Goal: Contribute content: Contribute content

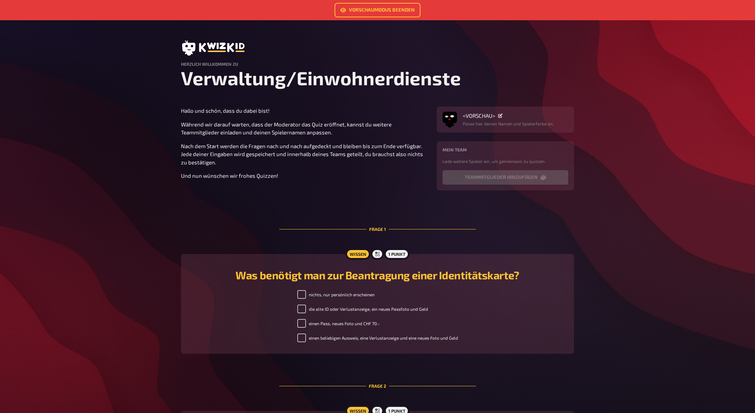
click at [197, 46] on icon at bounding box center [213, 47] width 64 height 15
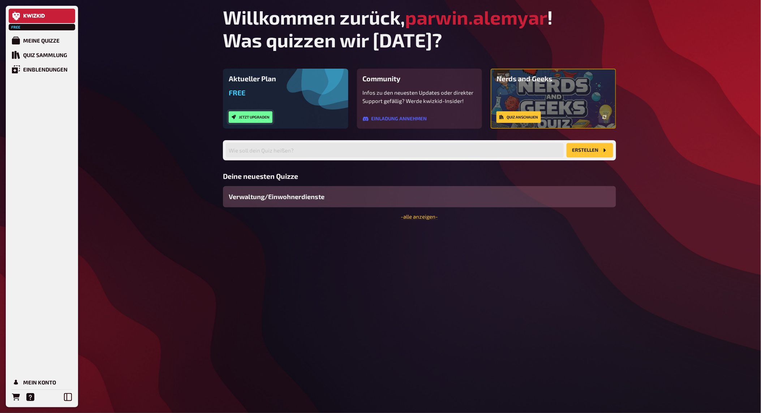
drag, startPoint x: 263, startPoint y: 114, endPoint x: 263, endPoint y: 155, distance: 41.6
click at [263, 155] on div "Aktueller Plan Free Jetzt upgraden Community Infos zu den neuesten Updates oder…" at bounding box center [419, 144] width 393 height 151
click at [263, 156] on input "text" at bounding box center [395, 150] width 338 height 14
type input "S"
type input "s"
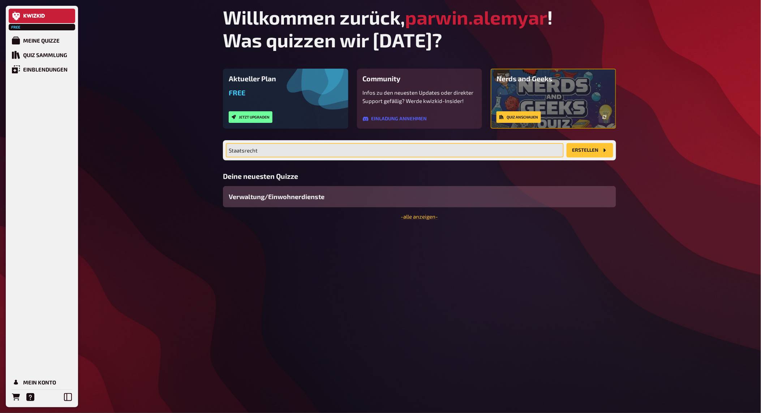
type input "Staatsrecht"
click at [567, 143] on button "Erstellen" at bounding box center [590, 150] width 47 height 14
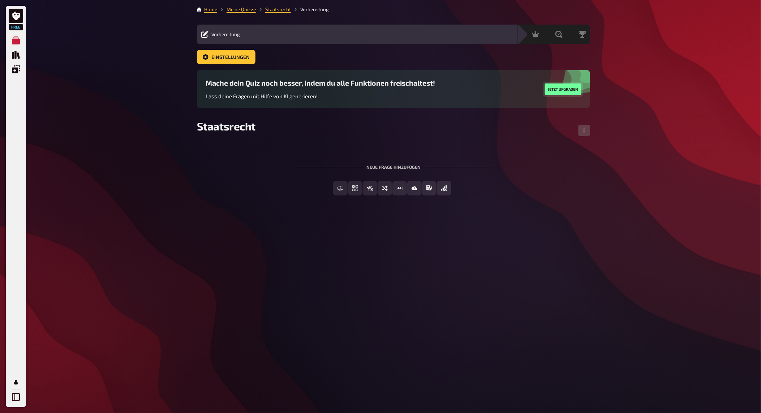
click at [557, 92] on button "Jetzt upgraden" at bounding box center [563, 89] width 36 height 12
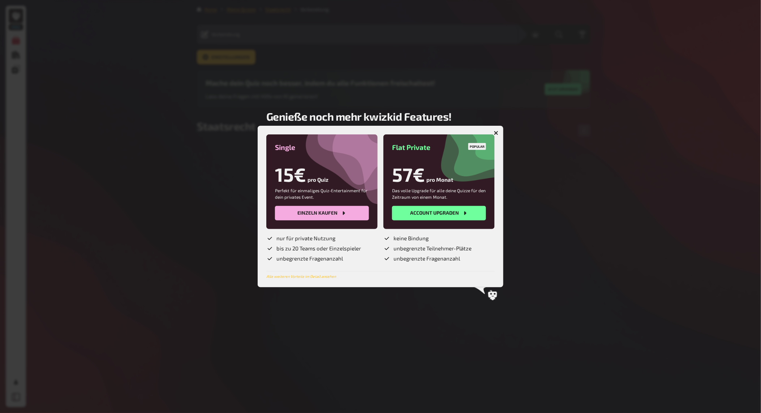
click at [496, 132] on icon "button" at bounding box center [496, 132] width 7 height 7
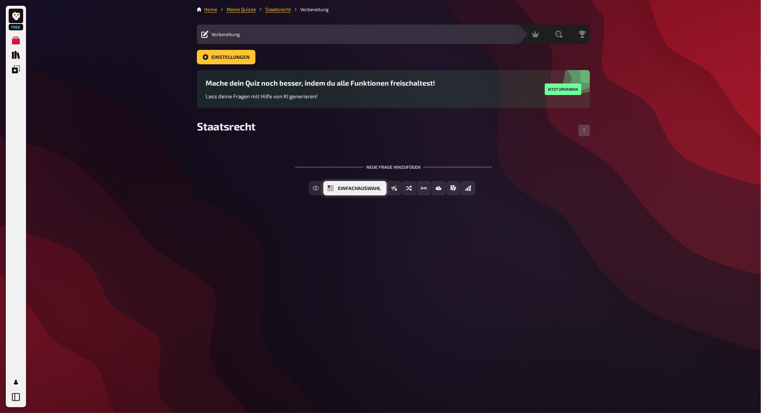
click at [348, 190] on span "Einfachauswahl" at bounding box center [359, 188] width 43 height 5
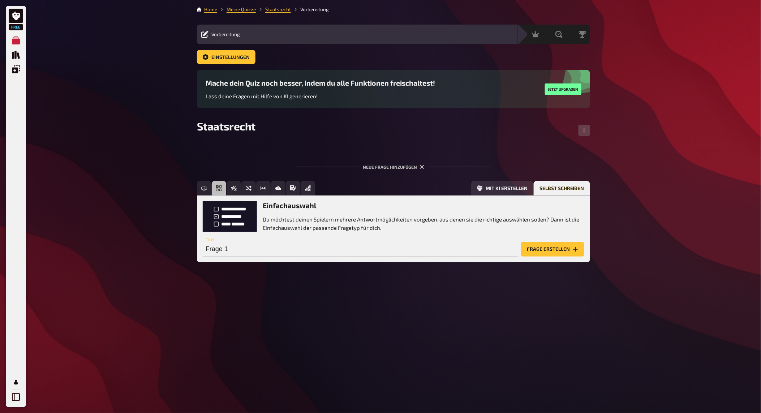
click at [296, 224] on p "Du möchtest deinen Spielern mehrere Antwortmöglichkeiten vorgeben, aus denen si…" at bounding box center [424, 223] width 322 height 16
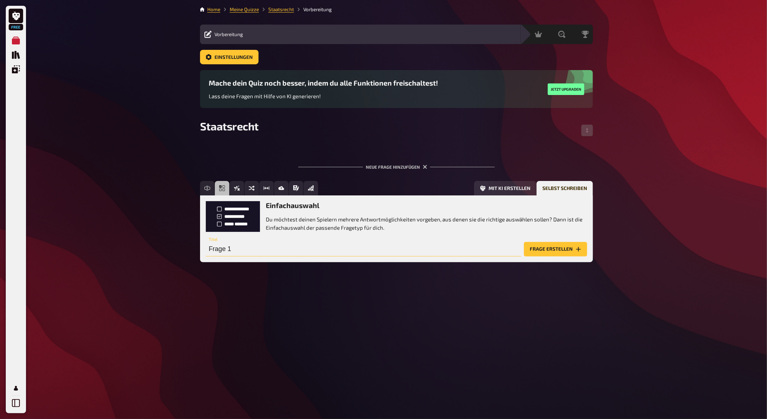
click at [215, 254] on input "Frage 1" at bounding box center [363, 249] width 315 height 14
paste input "Wie heisst die Verfassung der [GEOGRAPHIC_DATA]?"
type input "Wie heisst die Verfassung der [GEOGRAPHIC_DATA]?"
click at [566, 249] on button "Frage erstellen" at bounding box center [555, 249] width 63 height 14
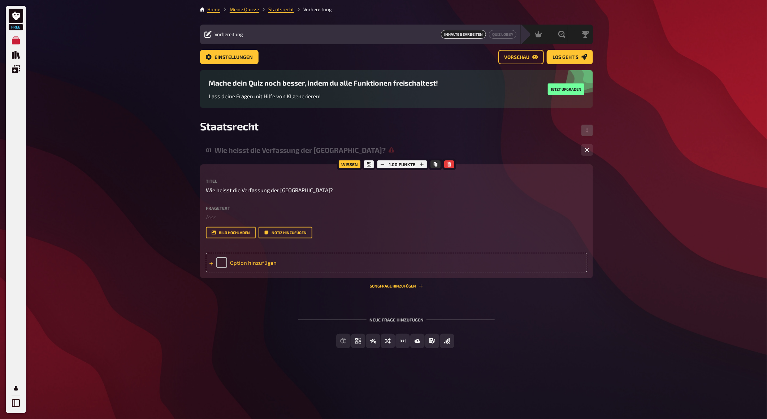
click at [236, 262] on div "Option hinzufügen" at bounding box center [397, 263] width 382 height 20
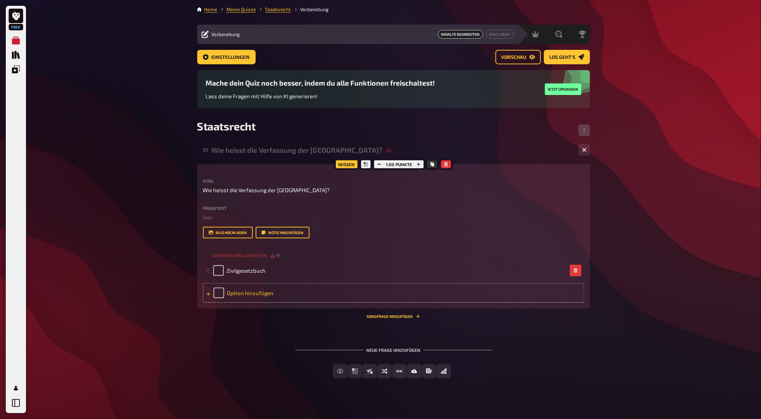
click at [237, 295] on div "Option hinzufügen" at bounding box center [394, 293] width 382 height 20
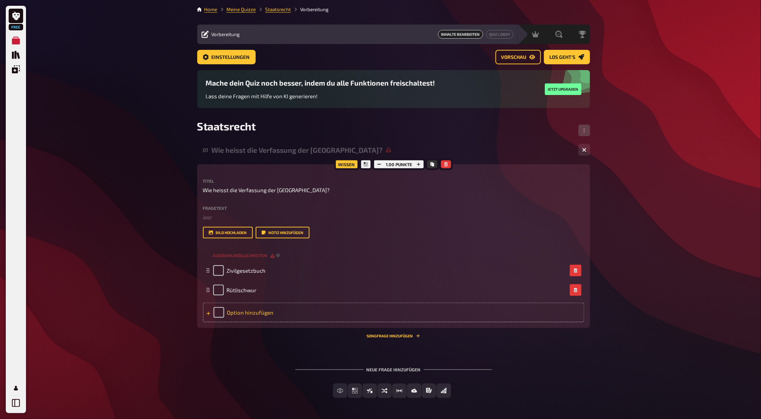
click at [241, 311] on div "Option hinzufügen" at bounding box center [394, 313] width 382 height 20
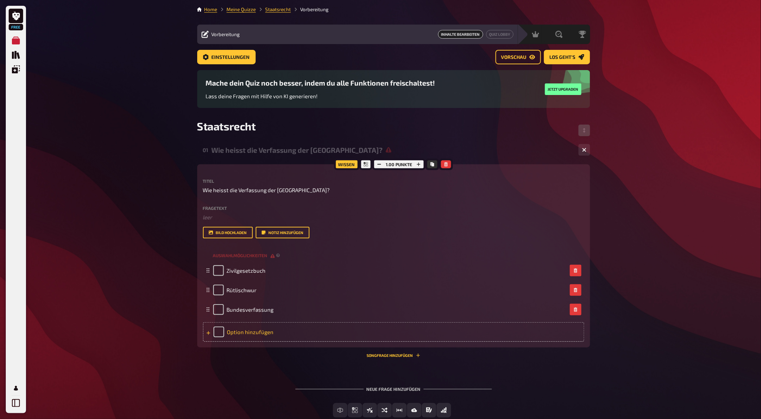
click at [258, 330] on div "Option hinzufügen" at bounding box center [394, 332] width 382 height 20
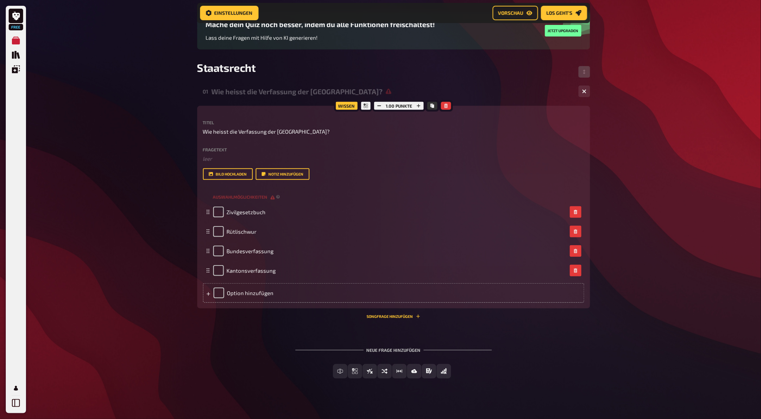
scroll to position [70, 0]
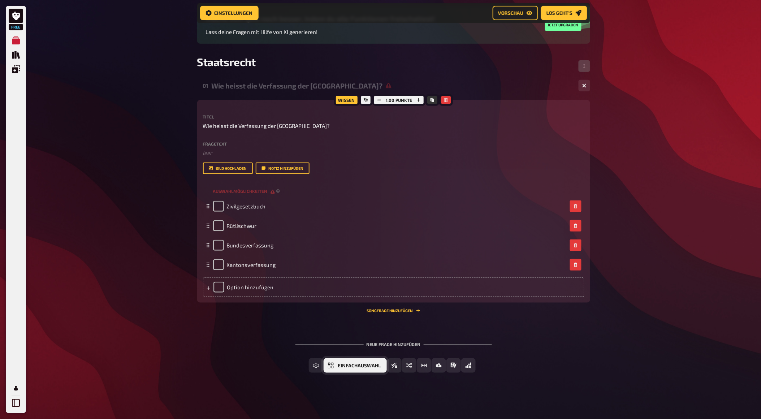
click at [354, 366] on span "Einfachauswahl" at bounding box center [359, 365] width 43 height 5
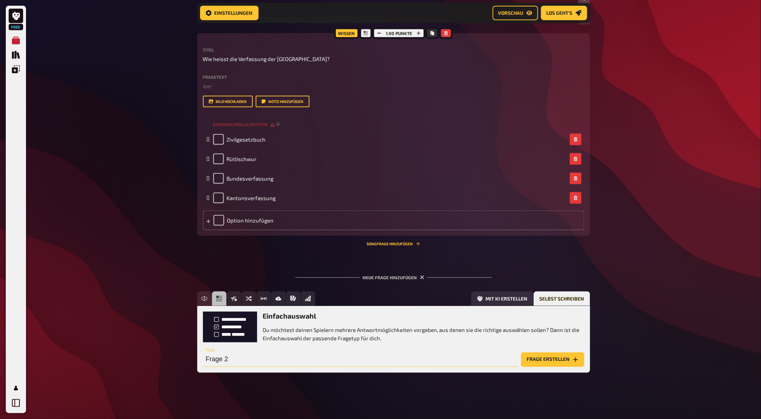
click at [248, 361] on input "Frage 2" at bounding box center [360, 360] width 315 height 14
drag, startPoint x: 301, startPoint y: 59, endPoint x: 212, endPoint y: 53, distance: 89.1
click at [212, 53] on div "Titel Wie heisst die Verfassung der [GEOGRAPHIC_DATA]?" at bounding box center [394, 56] width 382 height 16
click at [210, 91] on div "Fragetext ﻿ leer Hier hinziehen für Dateiupload Bild hochladen Notiz hinzufügen" at bounding box center [394, 91] width 382 height 33
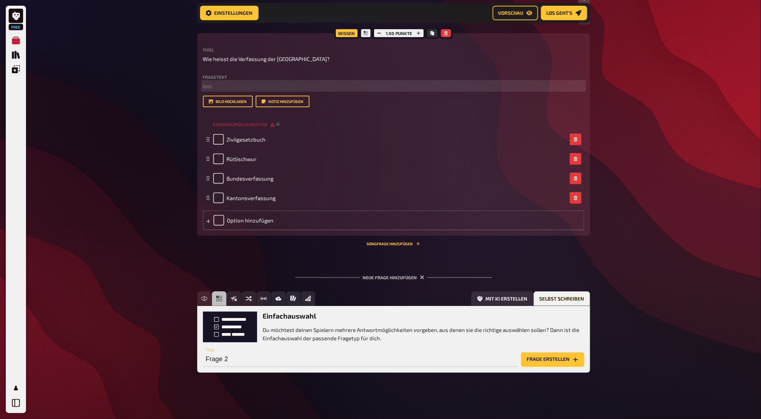
click at [208, 85] on p "﻿ leer" at bounding box center [394, 86] width 382 height 8
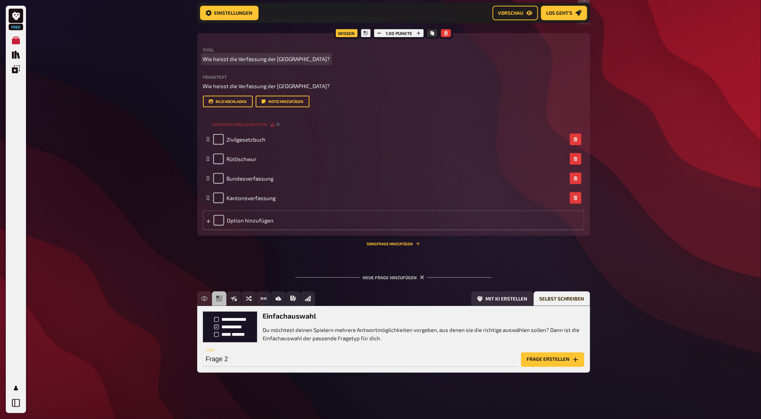
click at [297, 59] on span "Wie heisst die Verfassung der [GEOGRAPHIC_DATA]?" at bounding box center [266, 59] width 127 height 8
drag, startPoint x: 300, startPoint y: 59, endPoint x: 168, endPoint y: 53, distance: 132.0
click at [168, 53] on div "Free Meine Quizze Quiz Sammlung Einblendungen Mein Konto Home Meine Quizze Staa…" at bounding box center [380, 141] width 761 height 556
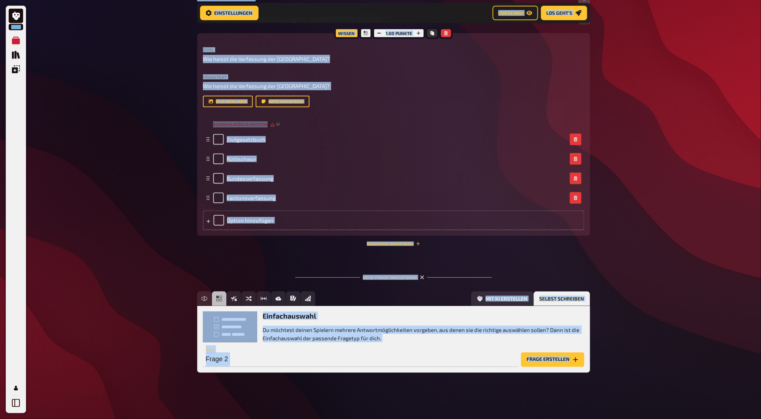
click at [296, 73] on div "Titel Wie heisst die Verfassung der [GEOGRAPHIC_DATA]? Fragetext Wie heisst die…" at bounding box center [394, 78] width 382 height 60
click at [300, 60] on p "Wie heisst die Verfassung der [GEOGRAPHIC_DATA]?" at bounding box center [394, 59] width 382 height 8
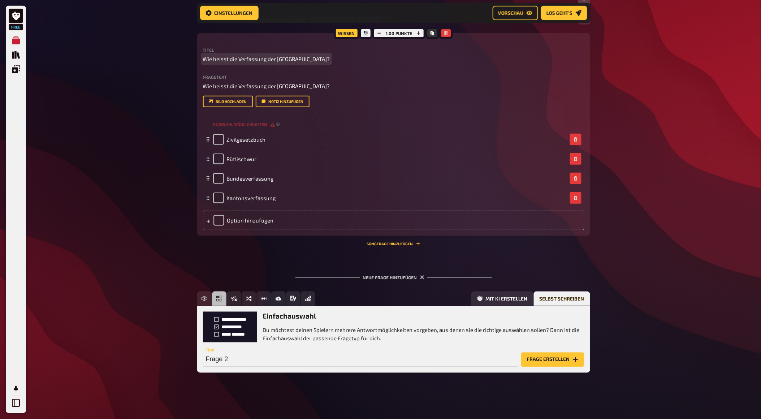
drag, startPoint x: 298, startPoint y: 58, endPoint x: 216, endPoint y: 60, distance: 82.0
click at [216, 60] on span "Wie heisst die Verfassung der [GEOGRAPHIC_DATA]?" at bounding box center [266, 59] width 127 height 8
drag, startPoint x: 205, startPoint y: 57, endPoint x: 306, endPoint y: 59, distance: 101.2
click at [306, 59] on p "Wie heisst die Verfassung der [GEOGRAPHIC_DATA]?" at bounding box center [394, 59] width 382 height 8
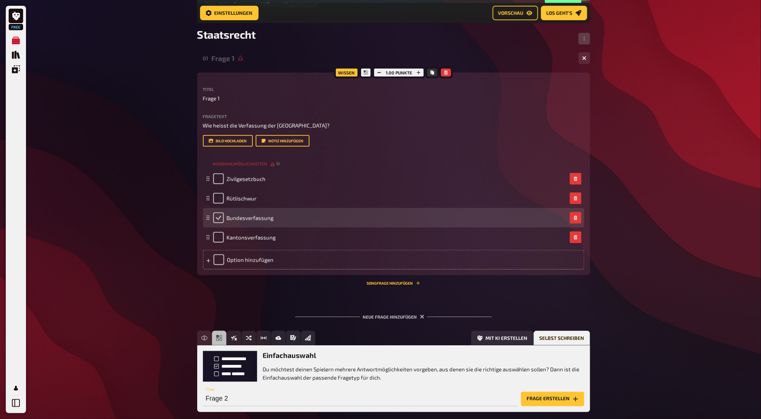
click at [213, 223] on input "checkbox" at bounding box center [218, 217] width 11 height 11
checkbox input "true"
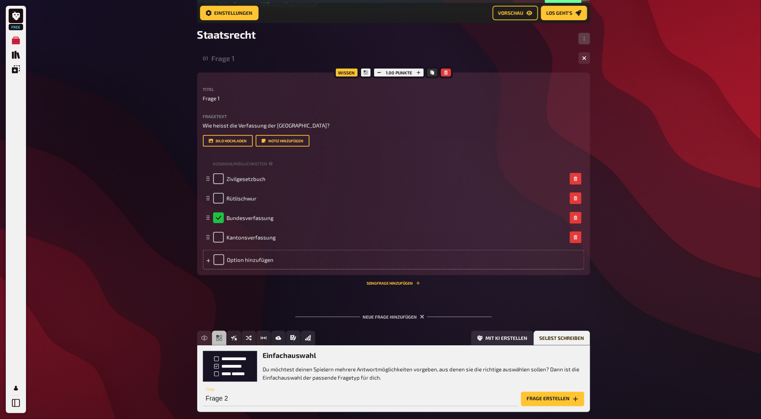
scroll to position [162, 0]
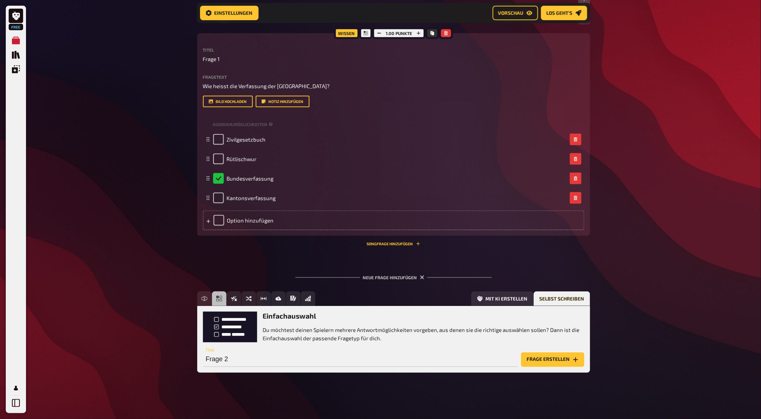
click at [534, 360] on button "Frage erstellen" at bounding box center [552, 360] width 63 height 14
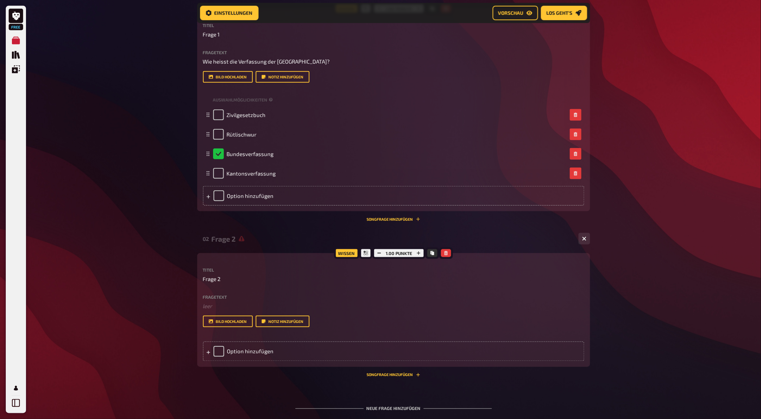
scroll to position [202, 0]
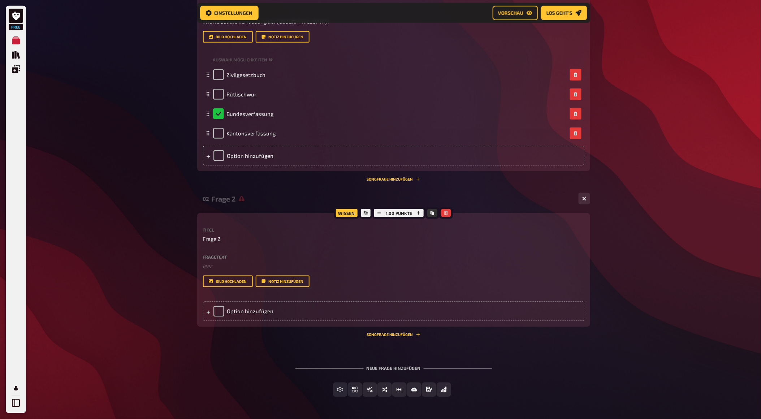
click at [233, 259] on label "Fragetext" at bounding box center [394, 257] width 382 height 4
click at [230, 277] on div "Titel Frage 2 Fragetext ﻿ leer Hier hinziehen für Dateiupload Bild hochladen No…" at bounding box center [394, 258] width 382 height 60
click at [222, 270] on div "Fragetext ﻿ leer Hier hinziehen für Dateiupload" at bounding box center [394, 263] width 382 height 16
click at [222, 270] on p "﻿ leer" at bounding box center [394, 266] width 382 height 8
click at [206, 315] on icon at bounding box center [208, 312] width 4 height 4
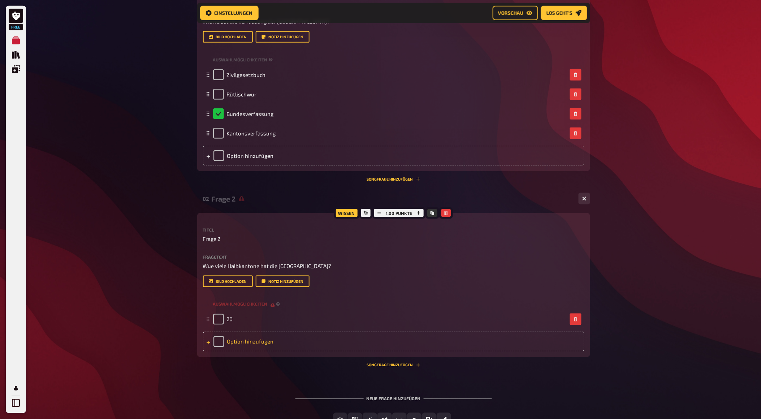
click at [206, 345] on div at bounding box center [208, 342] width 4 height 7
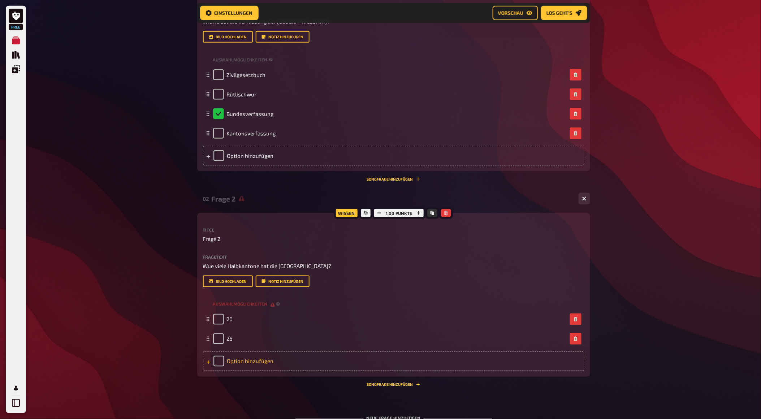
click at [208, 365] on icon at bounding box center [208, 362] width 4 height 4
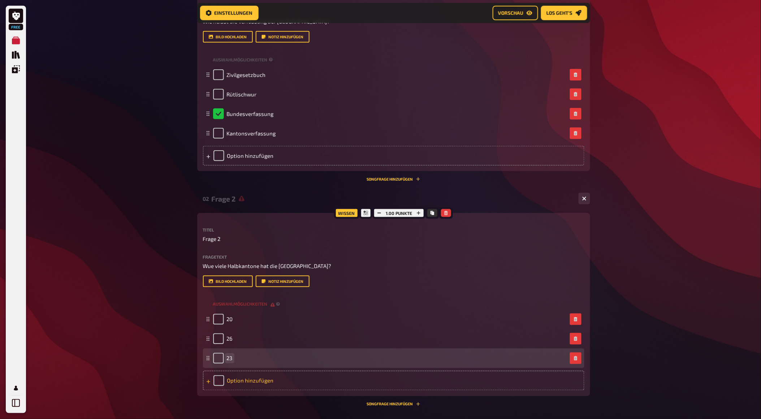
click at [225, 364] on div "23" at bounding box center [223, 358] width 20 height 11
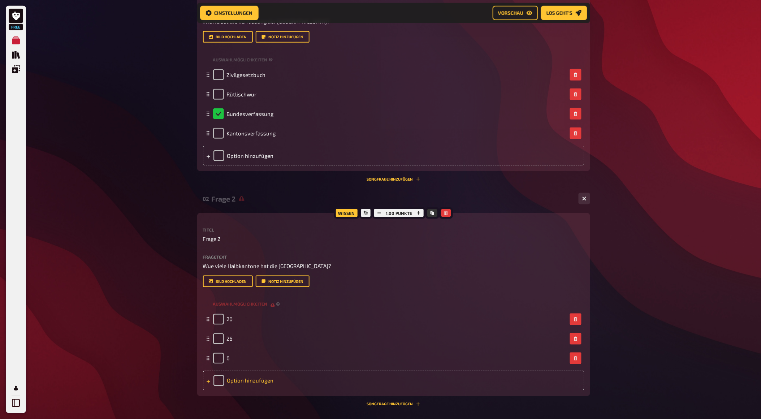
click at [209, 384] on icon at bounding box center [208, 382] width 4 height 4
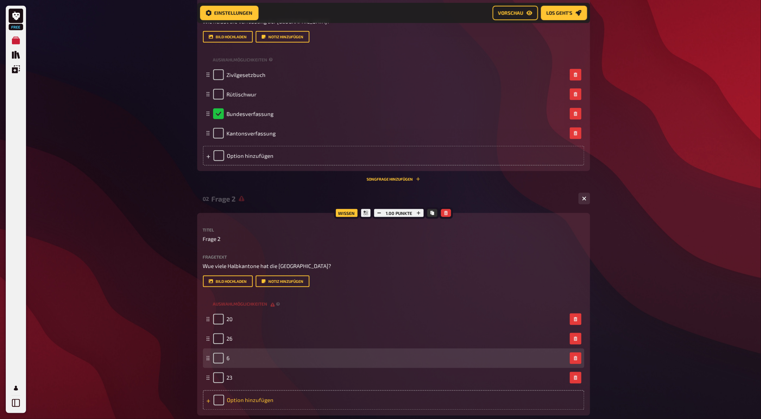
click at [224, 364] on div "6" at bounding box center [221, 358] width 17 height 11
click at [223, 364] on input "checkbox" at bounding box center [218, 358] width 11 height 11
checkbox input "true"
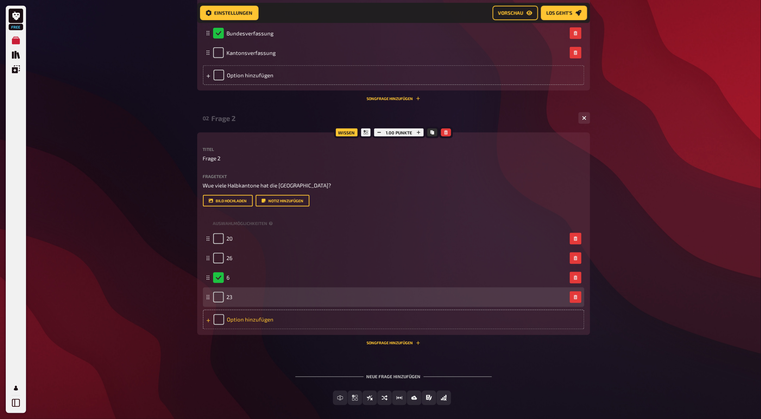
scroll to position [340, 0]
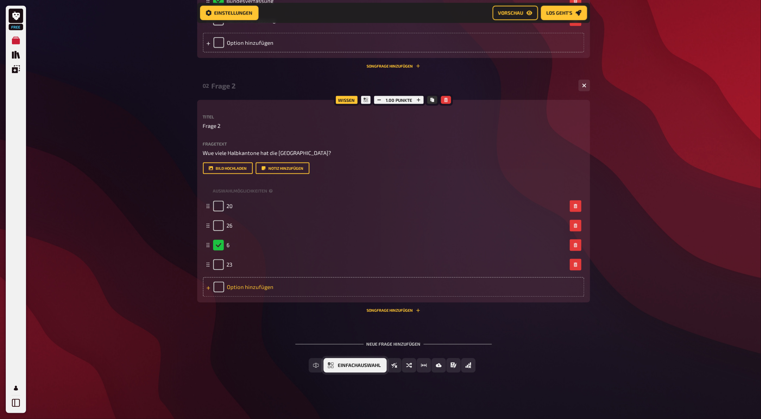
click at [340, 362] on button "Einfachauswahl" at bounding box center [355, 365] width 63 height 14
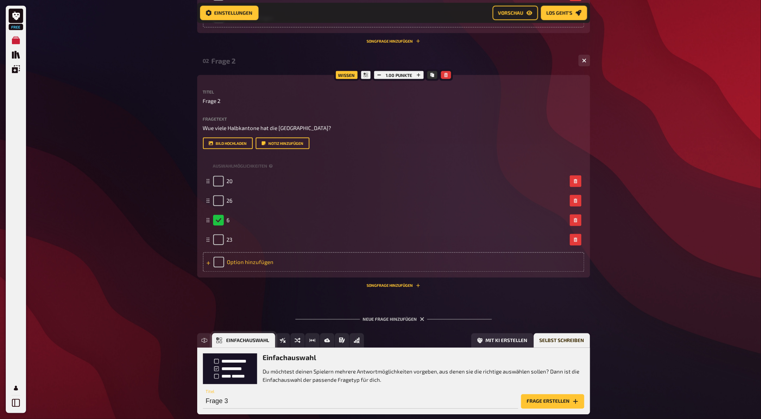
scroll to position [406, 0]
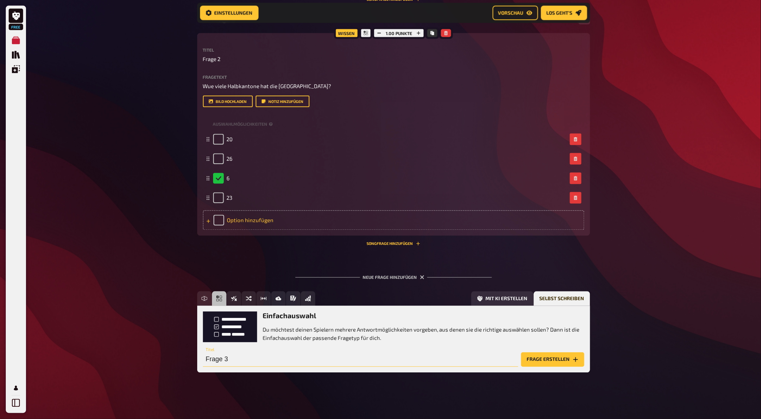
click at [235, 360] on input "Frage 3" at bounding box center [360, 360] width 315 height 14
click at [555, 360] on button "Frage erstellen" at bounding box center [552, 360] width 63 height 14
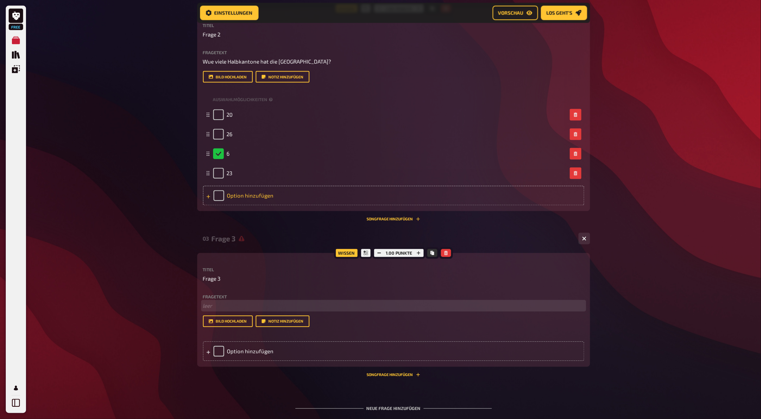
click at [215, 310] on p "﻿ leer" at bounding box center [394, 306] width 382 height 8
click at [207, 354] on icon at bounding box center [209, 353] width 4 height 4
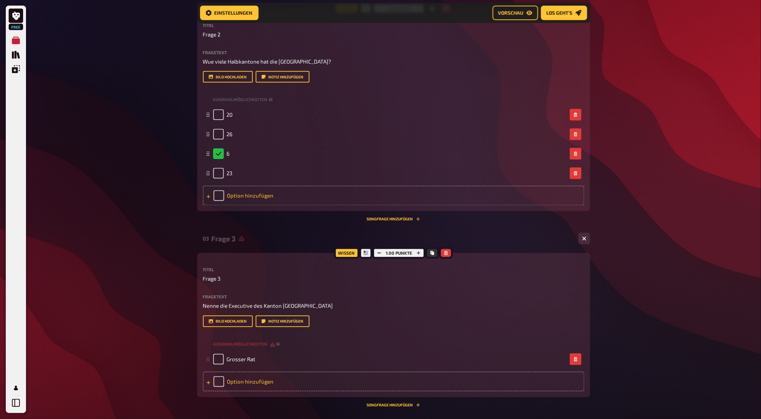
scroll to position [486, 0]
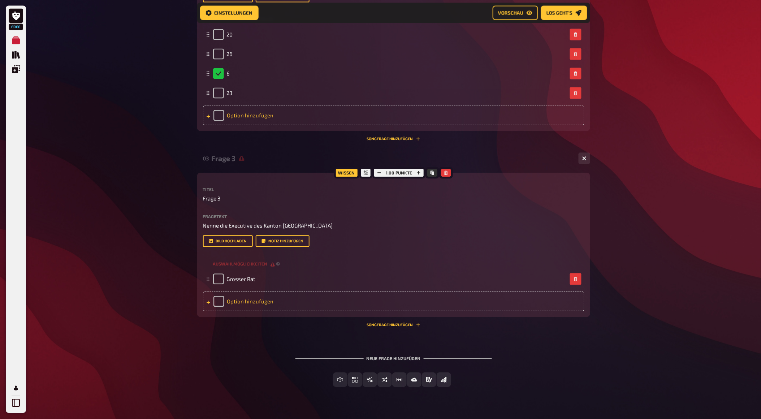
click at [210, 305] on icon at bounding box center [208, 303] width 4 height 4
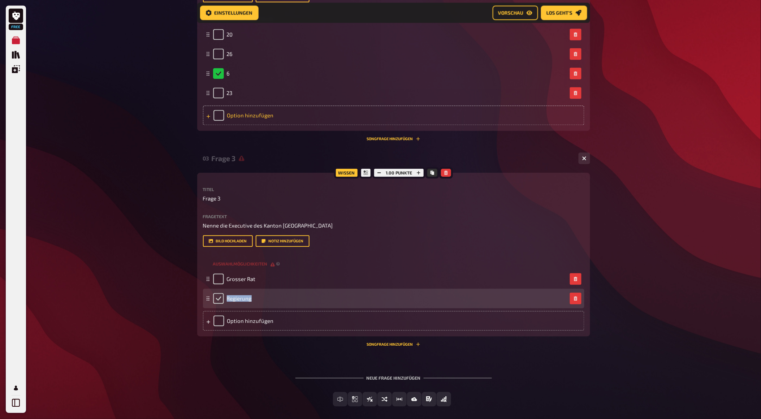
drag, startPoint x: 250, startPoint y: 321, endPoint x: 222, endPoint y: 321, distance: 28.5
click at [222, 304] on div "Regierung" at bounding box center [232, 298] width 39 height 11
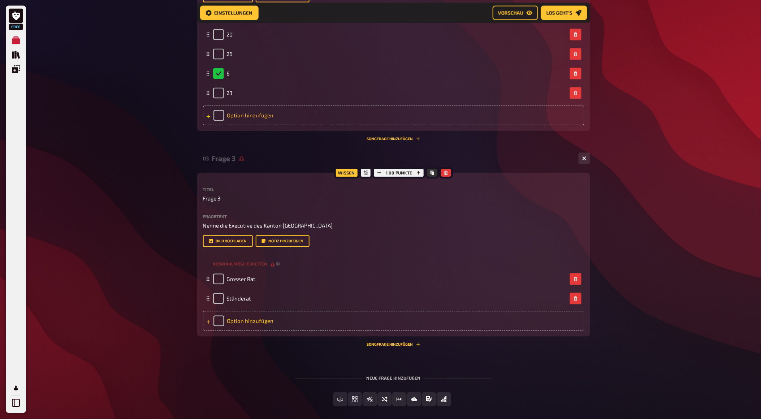
click at [242, 331] on div "Option hinzufügen" at bounding box center [394, 321] width 382 height 20
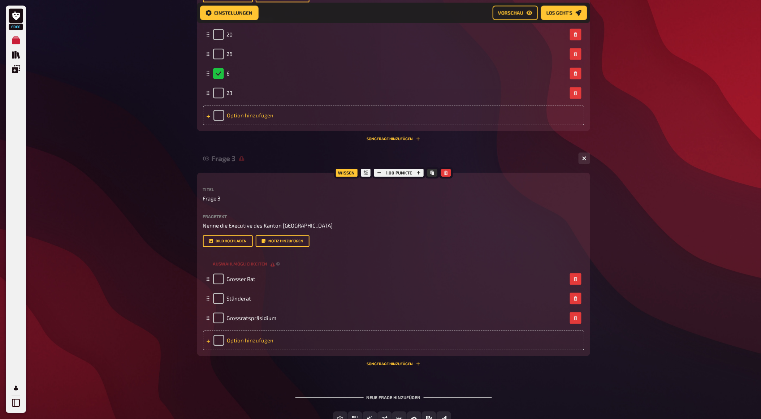
click at [247, 350] on div "Option hinzufügen" at bounding box center [394, 341] width 382 height 20
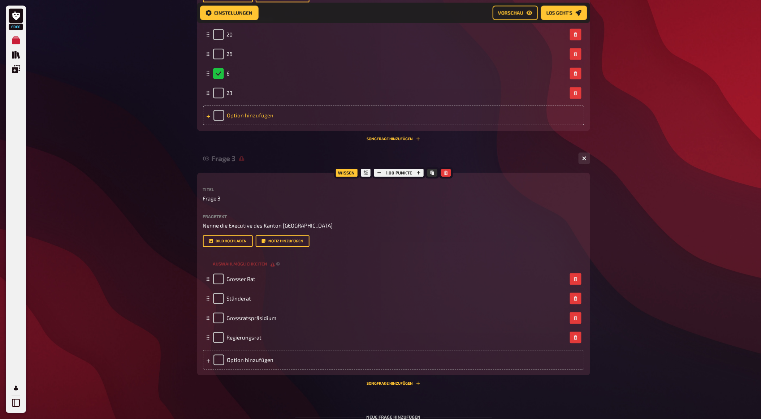
click at [678, 326] on div "Free Meine Quizze Quiz Sammlung Einblendungen Mein Konto Home Meine Quizze Staa…" at bounding box center [380, 3] width 761 height 978
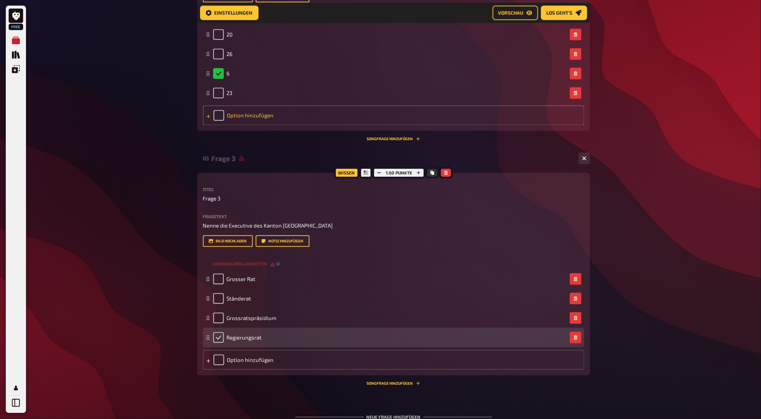
click at [214, 343] on input "checkbox" at bounding box center [218, 337] width 11 height 11
checkbox input "true"
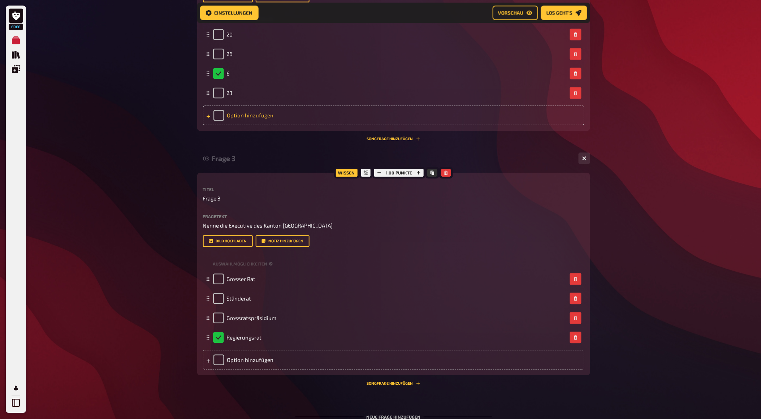
scroll to position [584, 0]
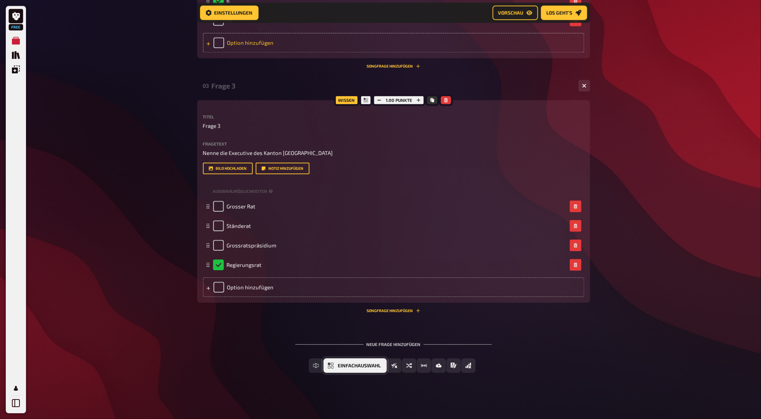
click at [334, 360] on button "Einfachauswahl" at bounding box center [355, 365] width 63 height 14
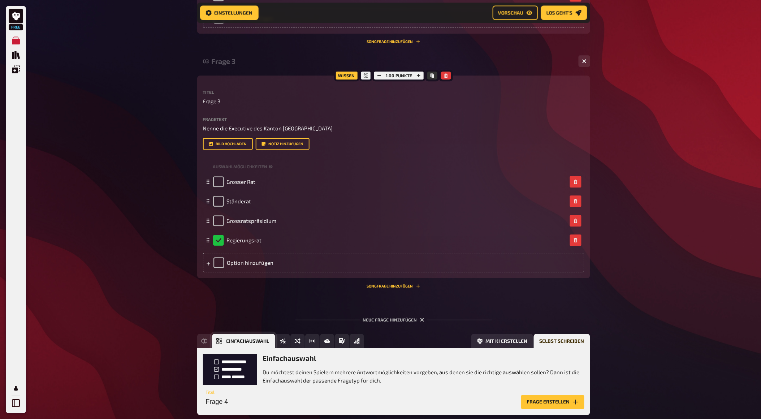
scroll to position [651, 0]
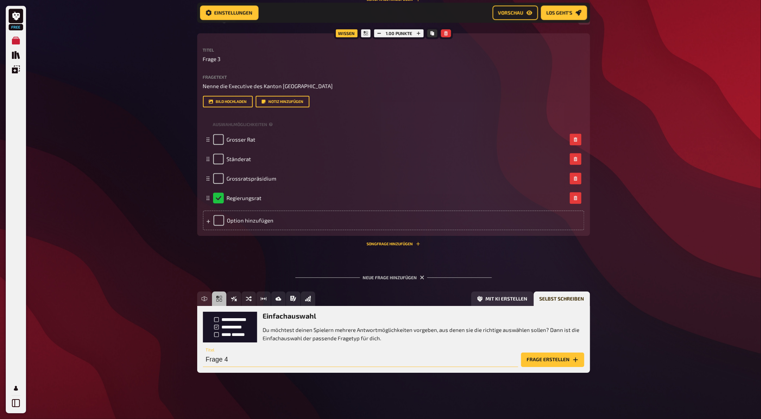
click at [249, 360] on input "Frage 4" at bounding box center [360, 360] width 315 height 14
click at [531, 355] on button "Frage erstellen" at bounding box center [552, 360] width 63 height 14
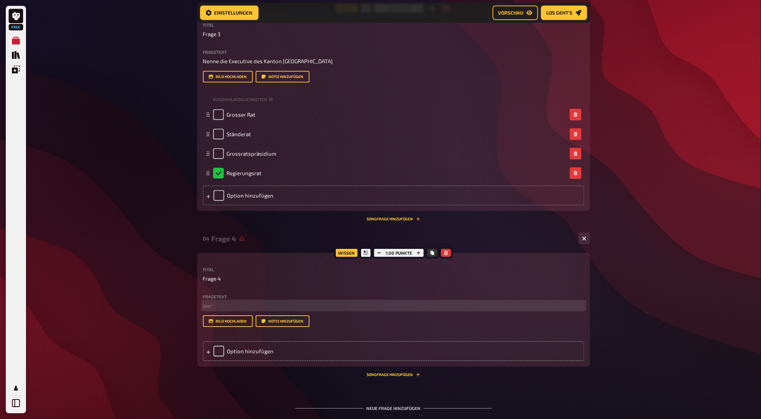
click at [243, 310] on p "﻿ leer" at bounding box center [394, 306] width 382 height 8
click at [244, 361] on div "Option hinzufügen" at bounding box center [394, 351] width 382 height 20
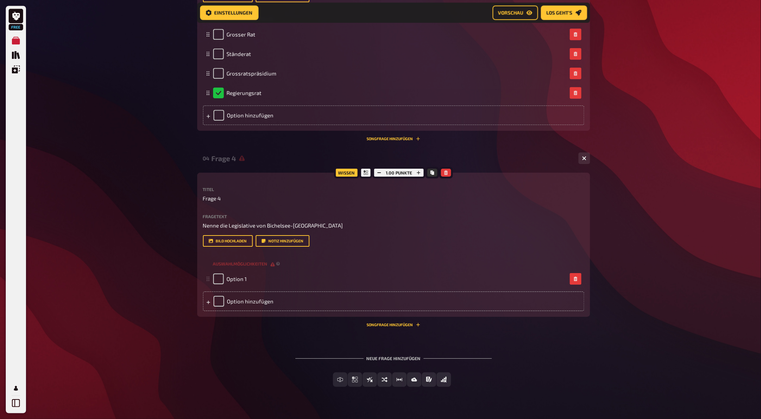
scroll to position [770, 0]
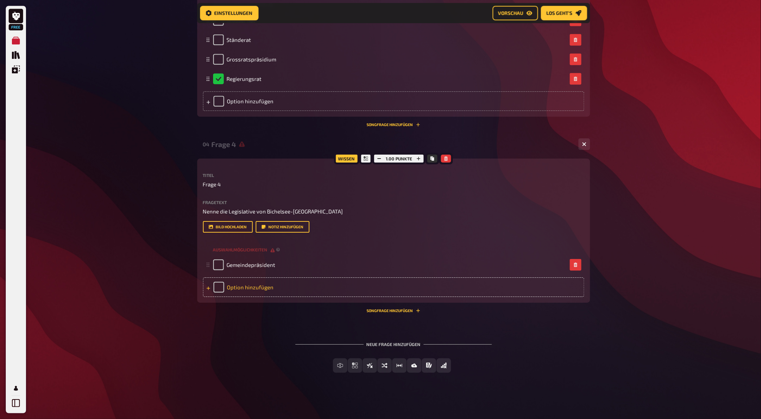
click at [244, 282] on div "Option hinzufügen" at bounding box center [394, 287] width 382 height 20
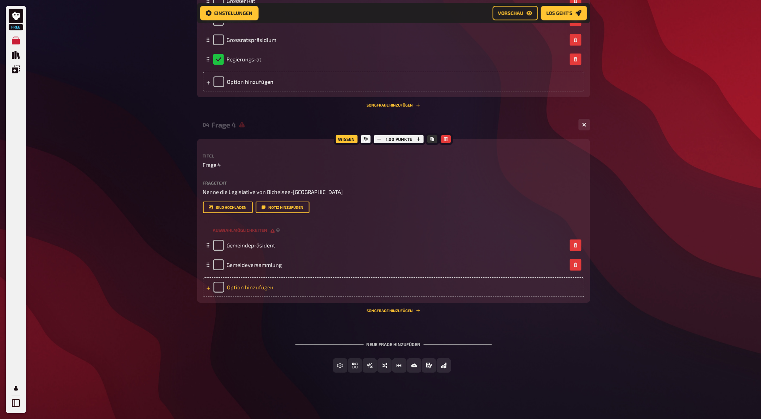
click at [246, 297] on div "Option hinzufügen" at bounding box center [394, 287] width 382 height 20
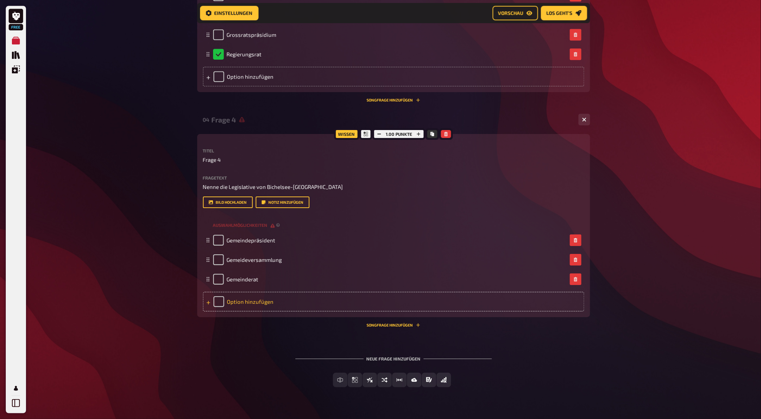
click at [250, 311] on div "Option hinzufügen" at bounding box center [394, 302] width 382 height 20
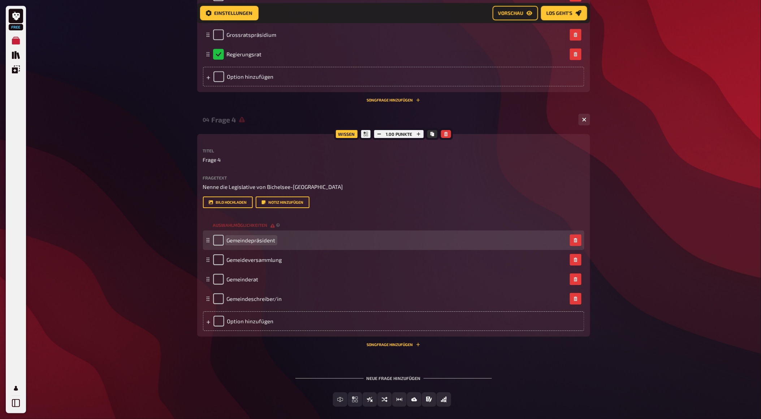
click at [272, 244] on span "Gemeindepräsident" at bounding box center [251, 240] width 49 height 7
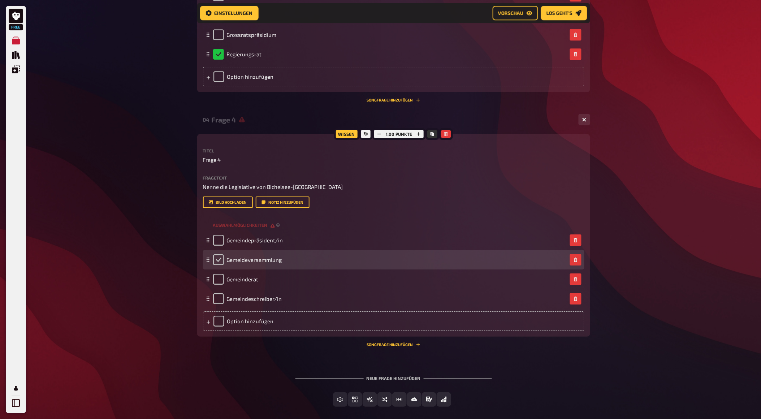
click at [216, 265] on input "checkbox" at bounding box center [218, 259] width 11 height 11
checkbox input "true"
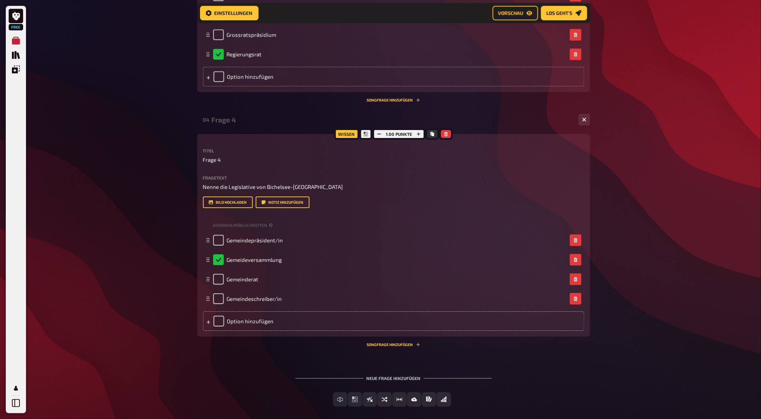
scroll to position [829, 0]
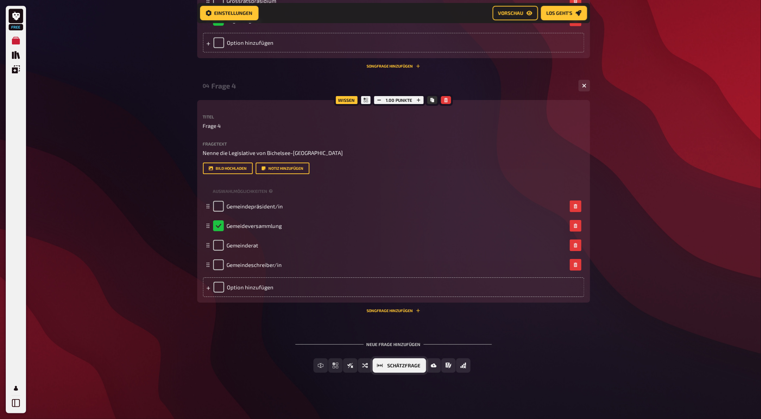
click at [413, 364] on span "Schätzfrage" at bounding box center [403, 365] width 33 height 5
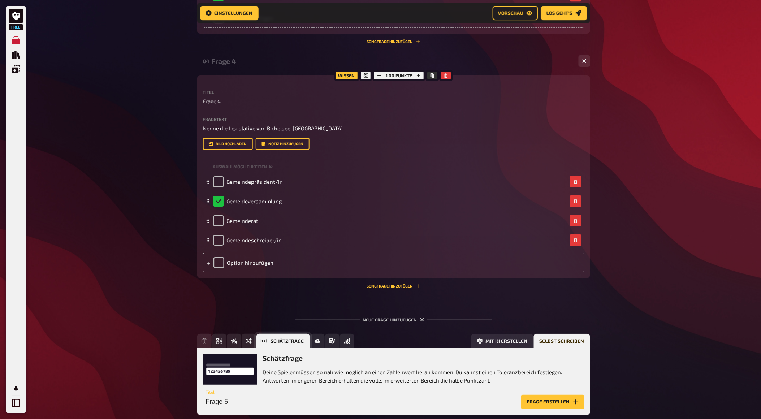
scroll to position [895, 0]
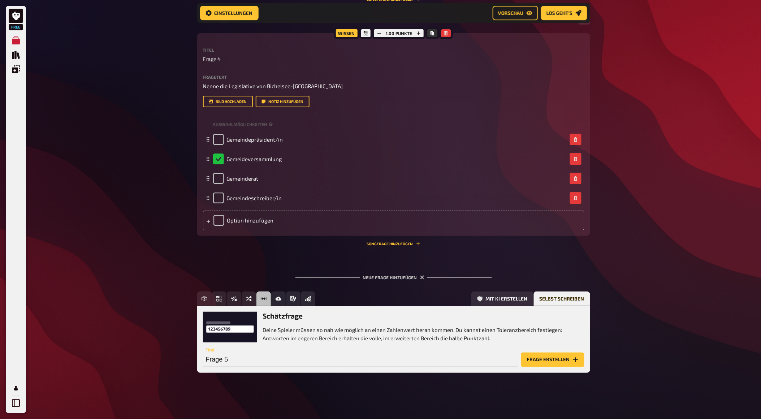
click at [557, 354] on button "Frage erstellen" at bounding box center [552, 360] width 63 height 14
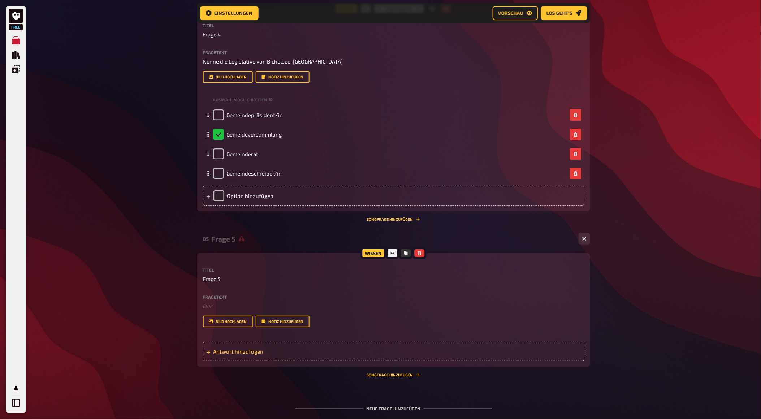
click at [253, 355] on span "Antwort hinzufügen" at bounding box center [270, 351] width 112 height 7
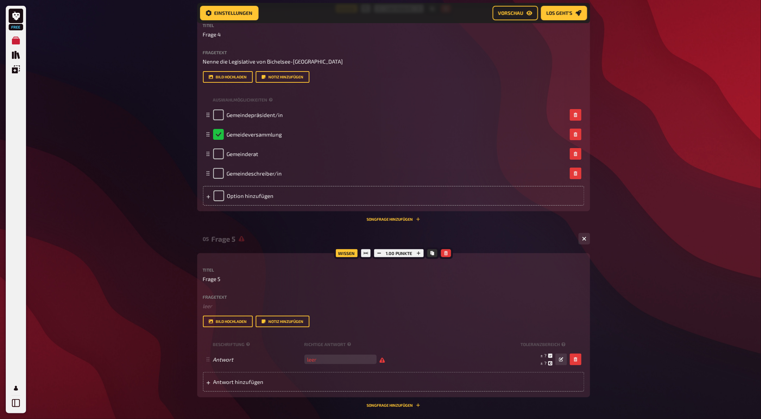
drag, startPoint x: 253, startPoint y: 375, endPoint x: 494, endPoint y: 344, distance: 242.6
click at [494, 327] on div "Bild hochladen Notiz hinzufügen" at bounding box center [394, 322] width 382 height 12
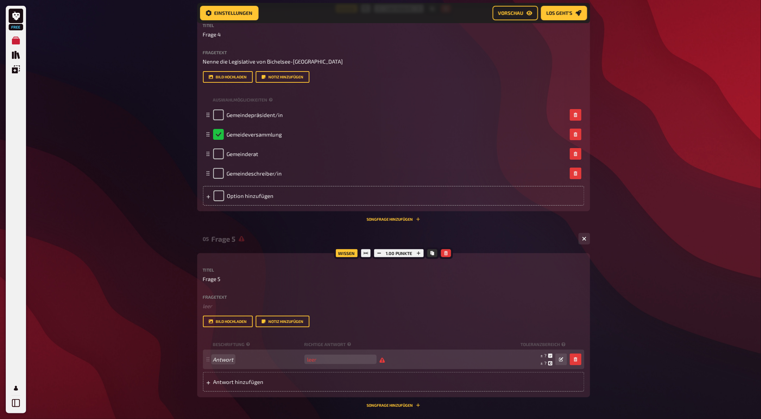
click at [269, 366] on div "Antwort leer ± ? ± ? ± ?" at bounding box center [390, 360] width 354 height 14
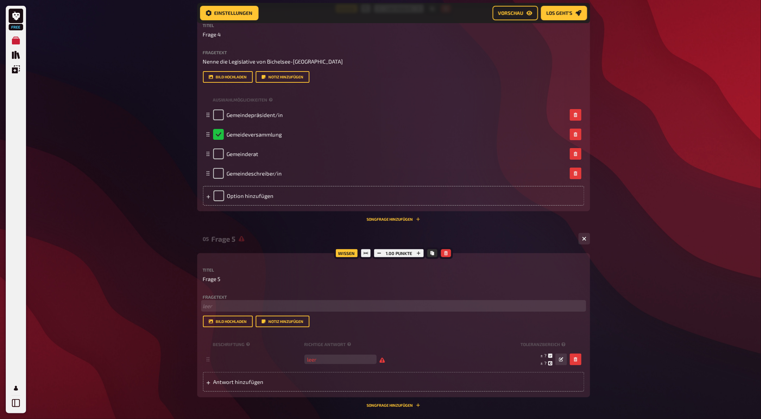
click at [232, 310] on p "﻿ leer" at bounding box center [394, 306] width 382 height 8
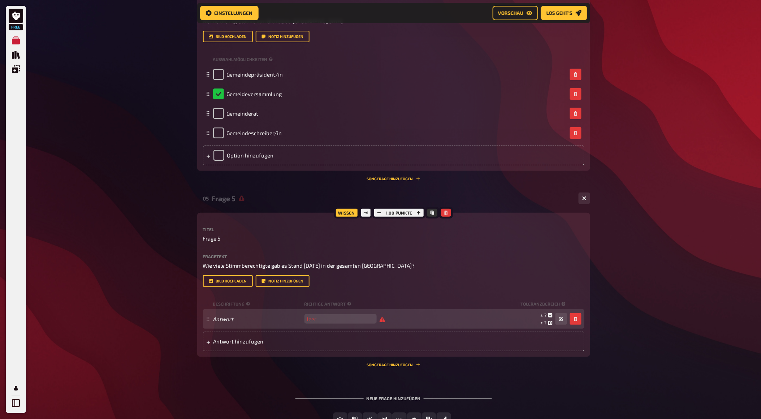
click at [323, 329] on div "Antwort leer ± ? ± ? ± ?" at bounding box center [394, 319] width 382 height 20
click at [323, 324] on input "number" at bounding box center [341, 318] width 72 height 9
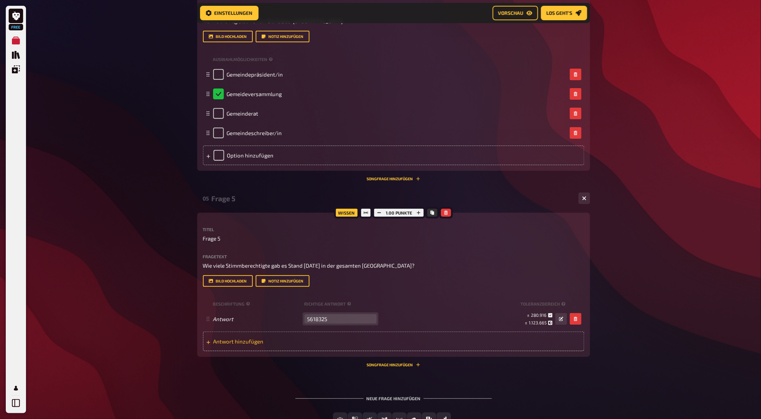
scroll to position [1014, 0]
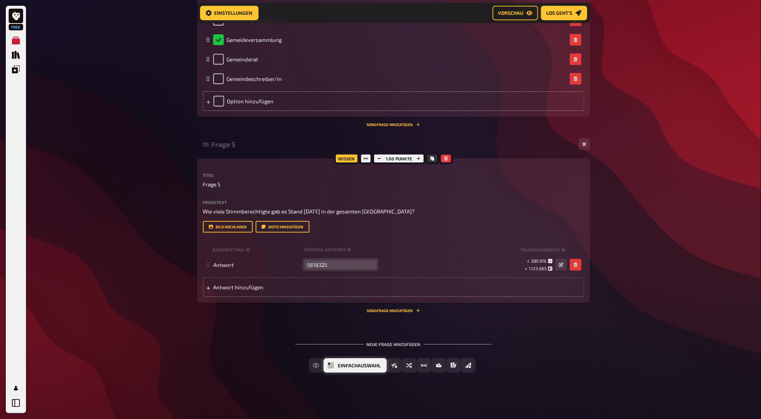
type input "5618325"
click at [363, 365] on span "Einfachauswahl" at bounding box center [359, 365] width 43 height 5
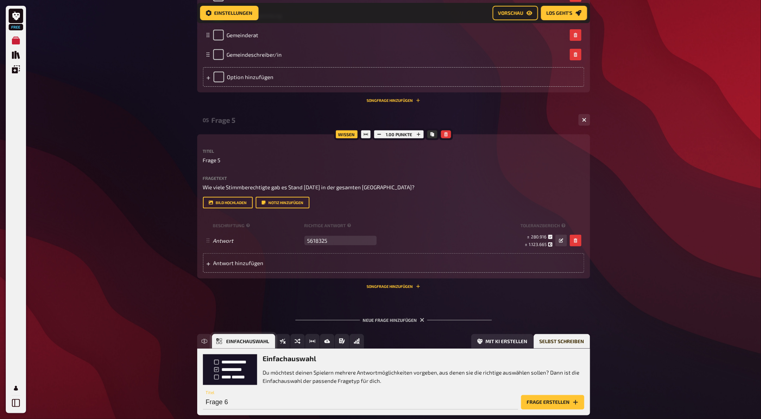
scroll to position [1081, 0]
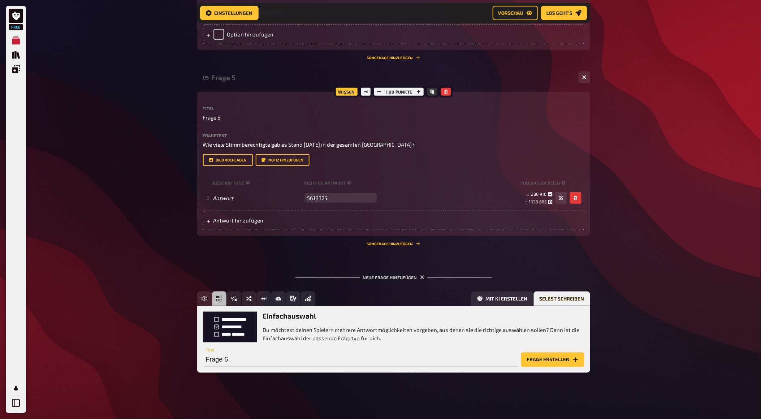
click at [289, 351] on div "Frage 6 Titel" at bounding box center [360, 356] width 315 height 22
click at [535, 356] on button "Frage erstellen" at bounding box center [552, 360] width 63 height 14
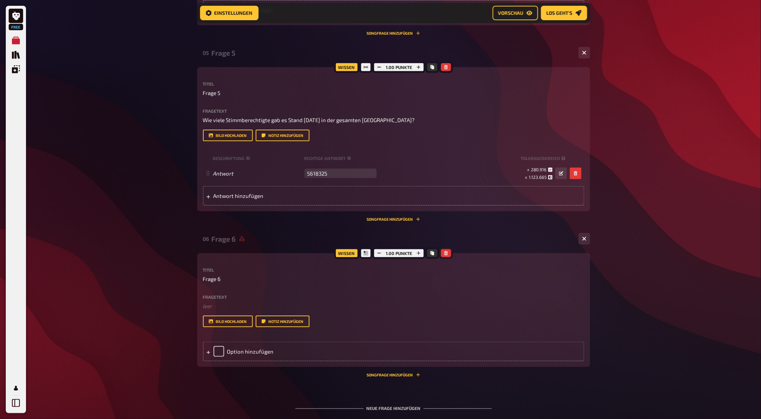
click at [446, 255] on icon "button" at bounding box center [446, 253] width 4 height 4
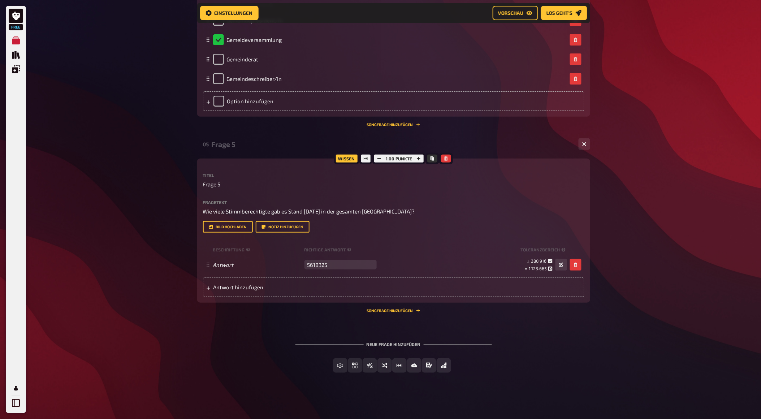
scroll to position [1014, 0]
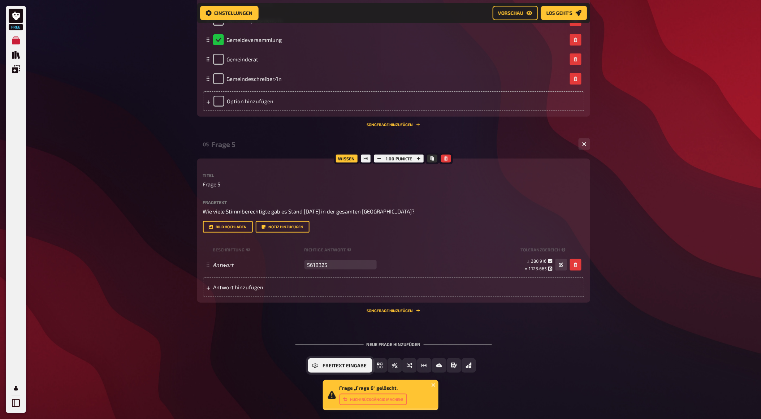
click at [339, 366] on span "Freitext Eingabe" at bounding box center [345, 365] width 44 height 5
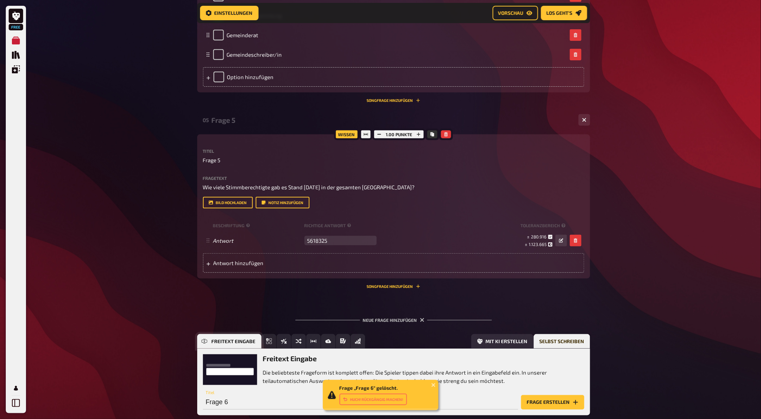
scroll to position [1081, 0]
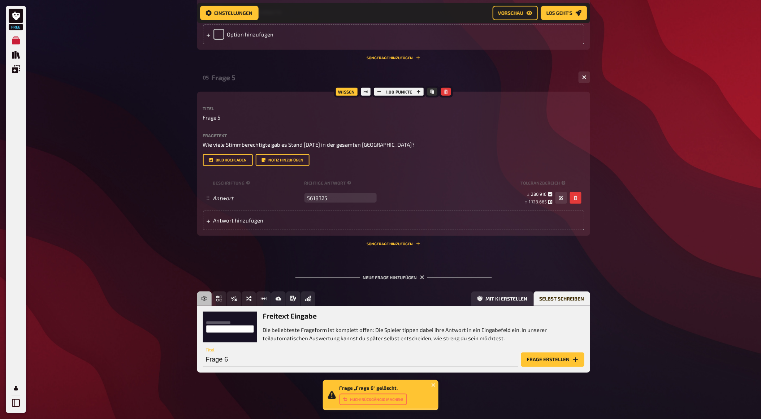
click at [533, 361] on button "Frage erstellen" at bounding box center [552, 360] width 63 height 14
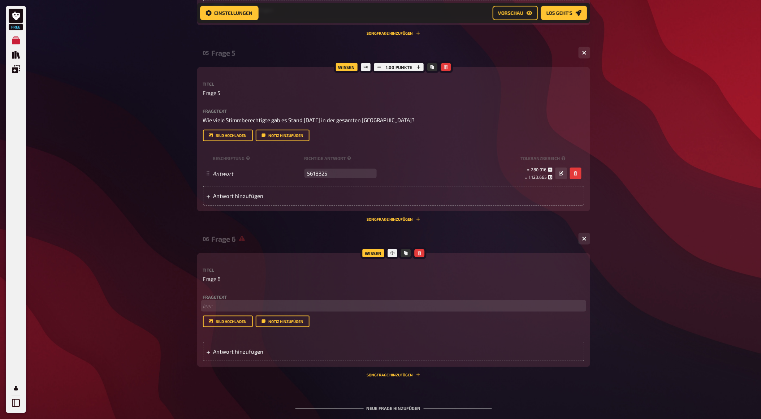
click at [248, 310] on p "﻿ leer" at bounding box center [394, 306] width 382 height 8
click at [251, 361] on div "Antwort hinzufügen" at bounding box center [394, 352] width 382 height 20
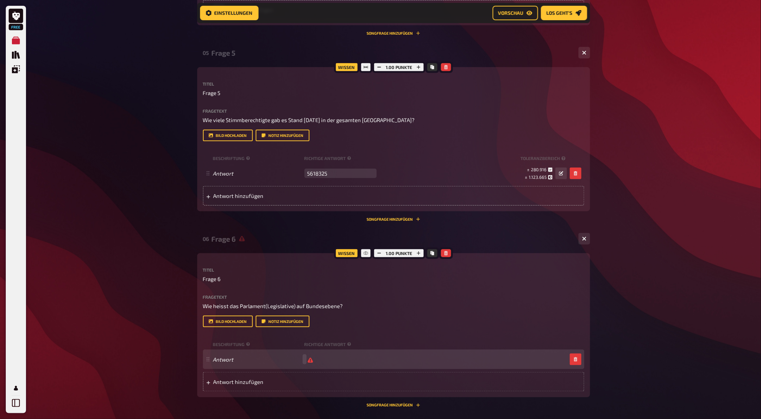
click at [320, 369] on div "Antwort" at bounding box center [394, 360] width 382 height 20
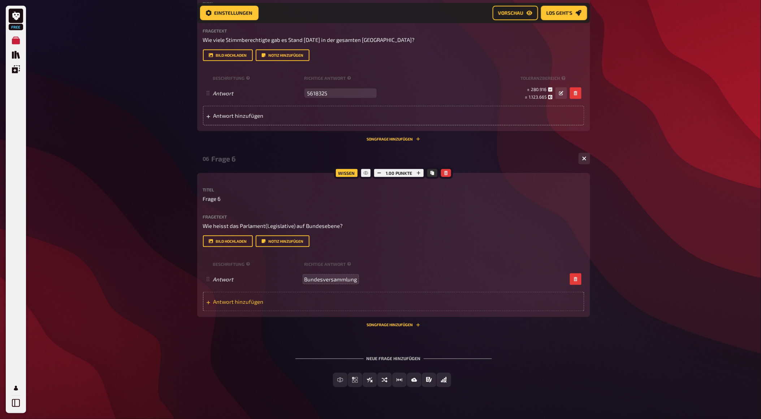
click at [427, 311] on div "Antwort hinzufügen" at bounding box center [394, 302] width 382 height 20
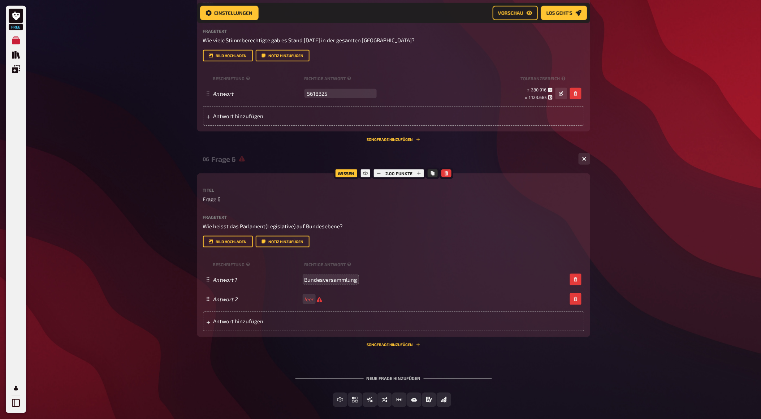
scroll to position [1220, 0]
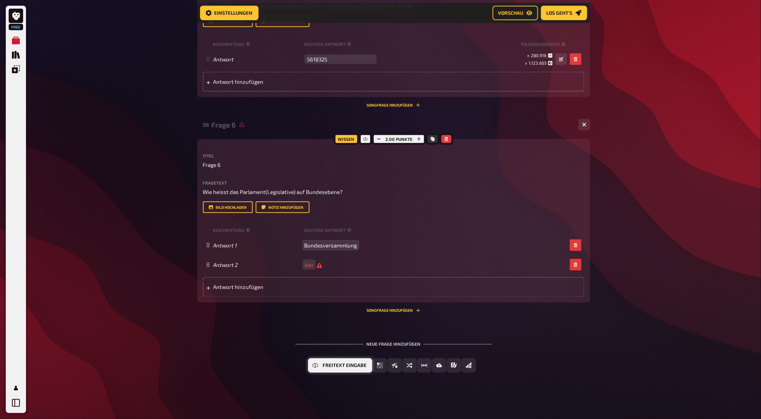
click at [313, 365] on button "Freitext Eingabe" at bounding box center [340, 365] width 64 height 14
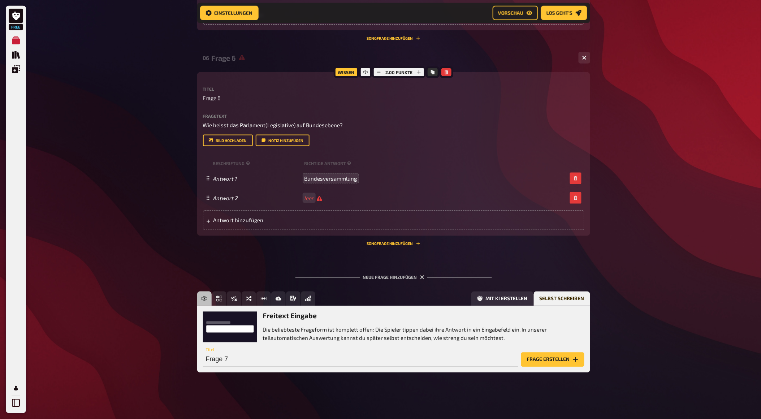
click at [245, 342] on div "Freitext Eingabe Die beliebteste Frageform ist komplett offen: Die Spieler tipp…" at bounding box center [394, 327] width 382 height 30
click at [555, 360] on button "Frage erstellen" at bounding box center [552, 360] width 63 height 14
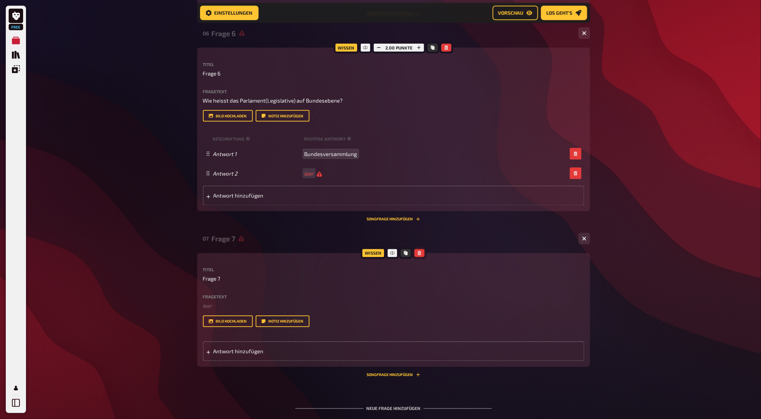
click at [416, 257] on button "button" at bounding box center [420, 253] width 10 height 8
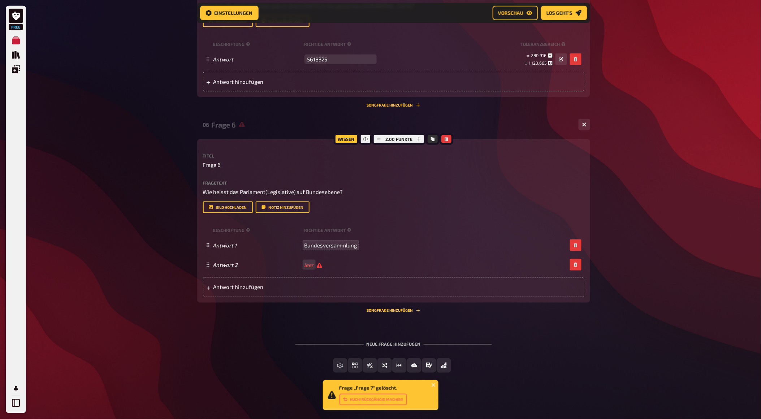
scroll to position [1220, 0]
click at [336, 363] on button "Einfachauswahl" at bounding box center [355, 365] width 63 height 14
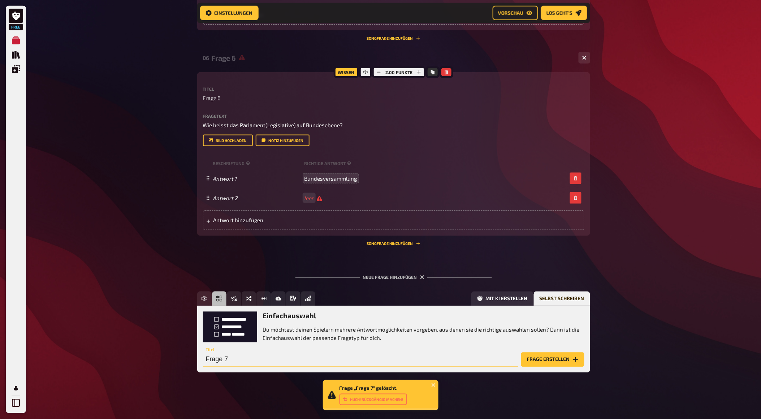
click at [278, 353] on input "Frage 7" at bounding box center [360, 360] width 315 height 14
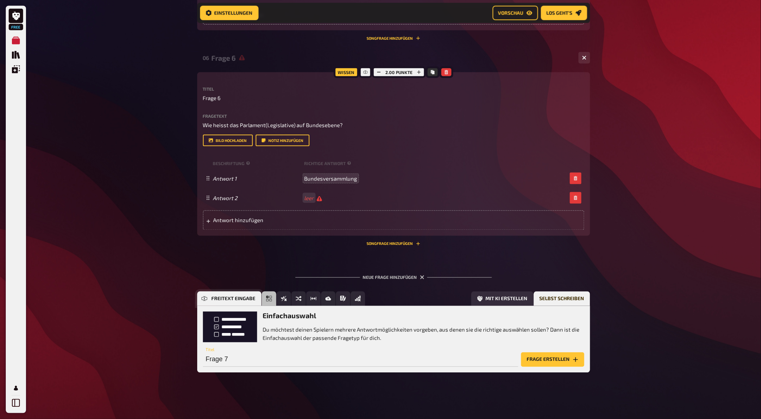
click at [201, 296] on button "Freitext Eingabe" at bounding box center [229, 299] width 64 height 14
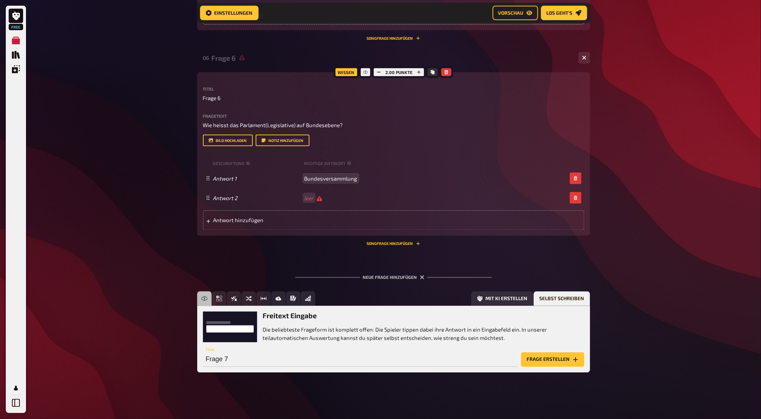
click at [548, 358] on button "Frage erstellen" at bounding box center [552, 360] width 63 height 14
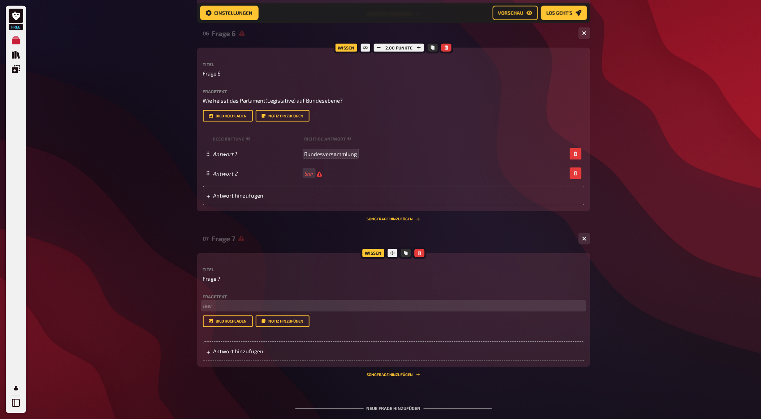
click at [214, 310] on p "﻿ leer" at bounding box center [394, 306] width 382 height 8
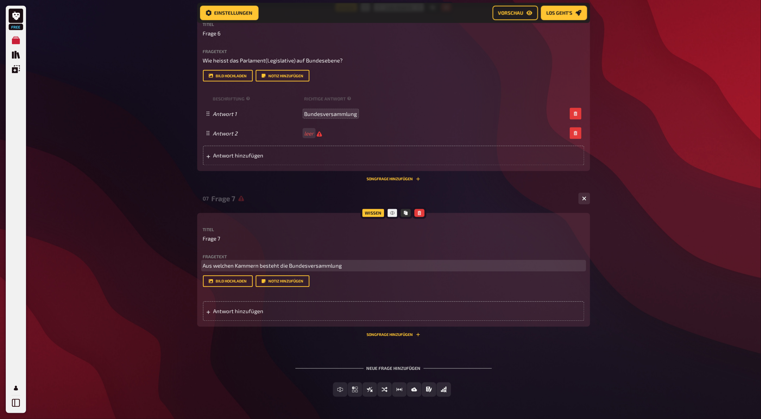
scroll to position [1376, 0]
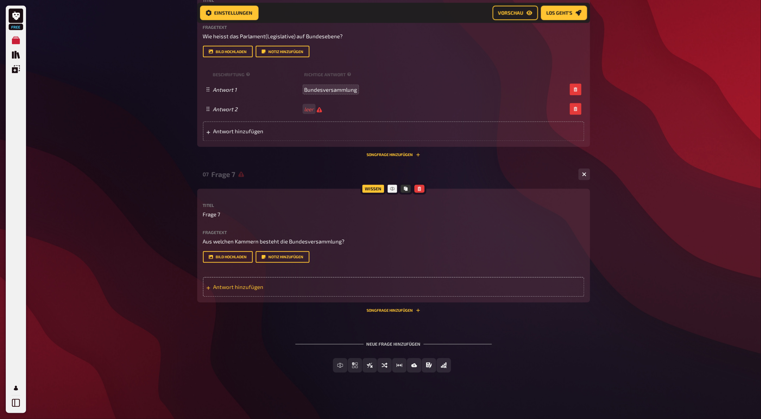
click at [319, 294] on div "Antwort hinzufügen" at bounding box center [394, 287] width 382 height 20
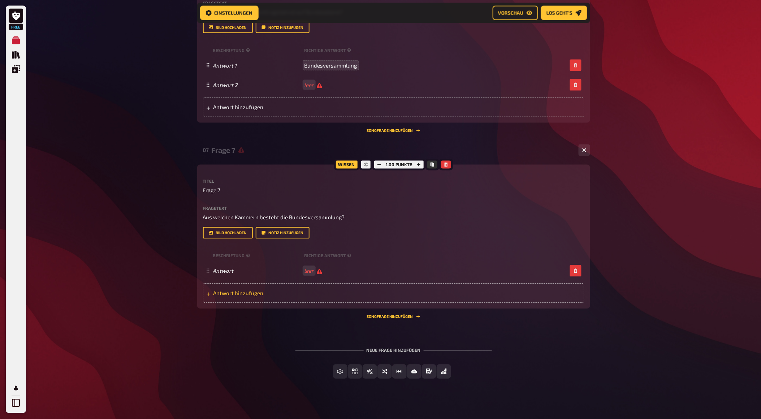
click at [319, 275] on div "Antwort leer" at bounding box center [390, 271] width 354 height 7
click at [334, 274] on span "Nationalrat und Ständerat" at bounding box center [337, 271] width 65 height 7
click at [355, 375] on span "Einfachauswahl" at bounding box center [359, 372] width 43 height 5
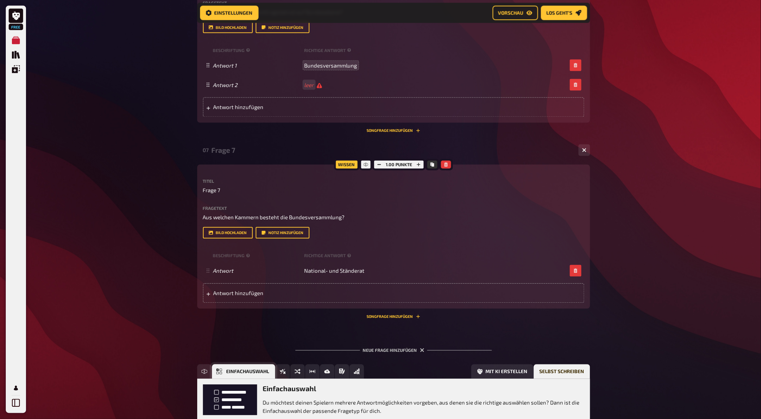
scroll to position [1473, 0]
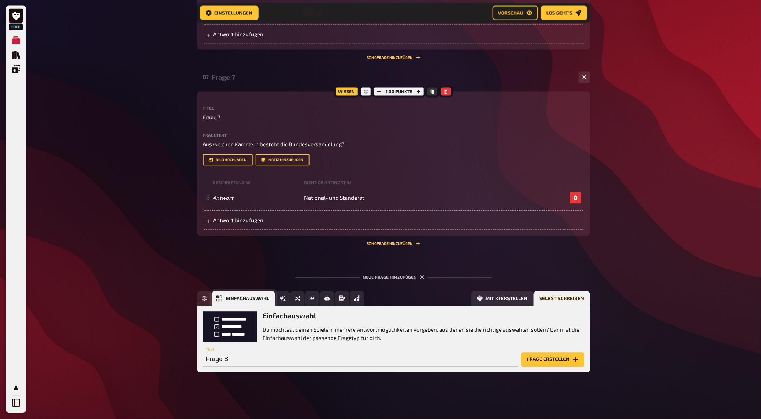
click at [266, 297] on span "Einfachauswahl" at bounding box center [248, 299] width 43 height 5
click at [266, 301] on span "Wahr / Falsch" at bounding box center [259, 299] width 36 height 5
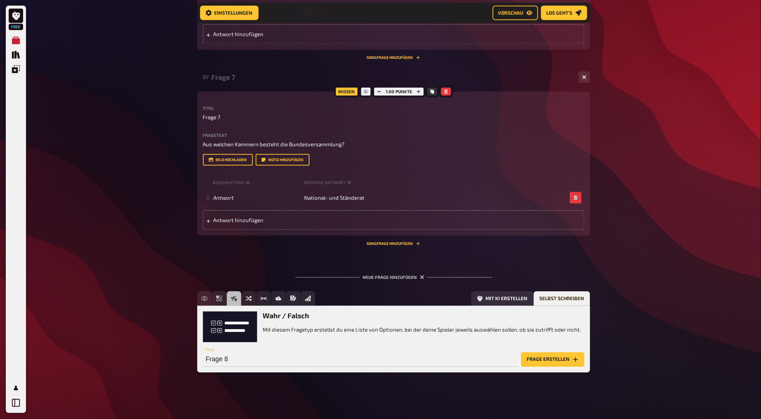
click at [547, 367] on button "Frage erstellen" at bounding box center [552, 360] width 63 height 14
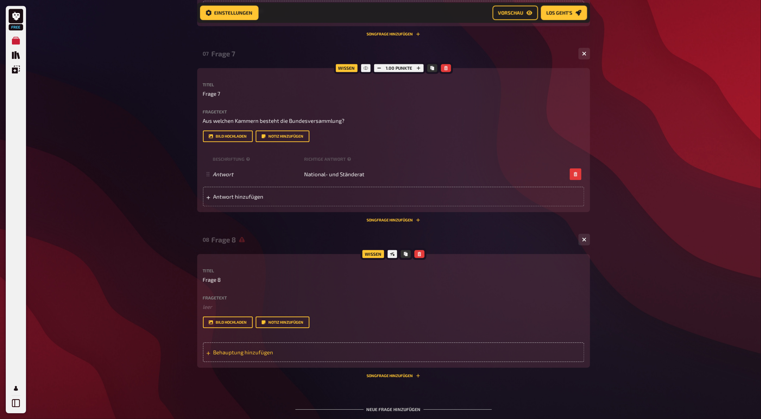
click at [339, 362] on div "Behauptung hinzufügen" at bounding box center [394, 353] width 382 height 20
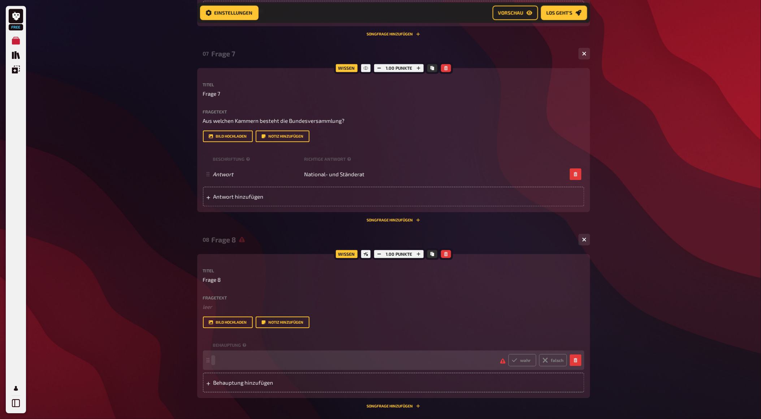
click at [317, 366] on div "wahr falsch" at bounding box center [390, 360] width 354 height 12
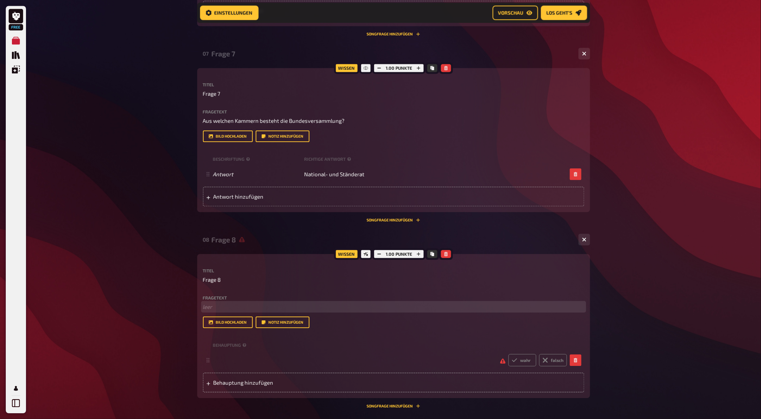
click at [228, 311] on p "﻿ leer" at bounding box center [394, 307] width 382 height 8
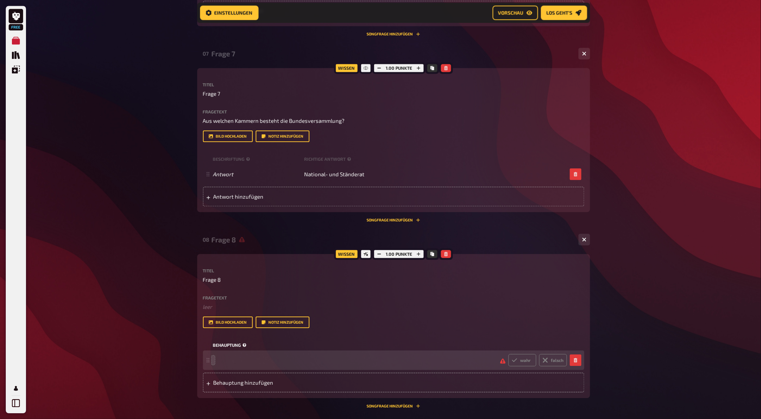
click at [227, 348] on small "Behauptung" at bounding box center [230, 345] width 35 height 6
click at [551, 366] on label "falsch" at bounding box center [553, 360] width 28 height 12
click at [509, 354] on input "falsch" at bounding box center [508, 354] width 0 height 0
radio input "true"
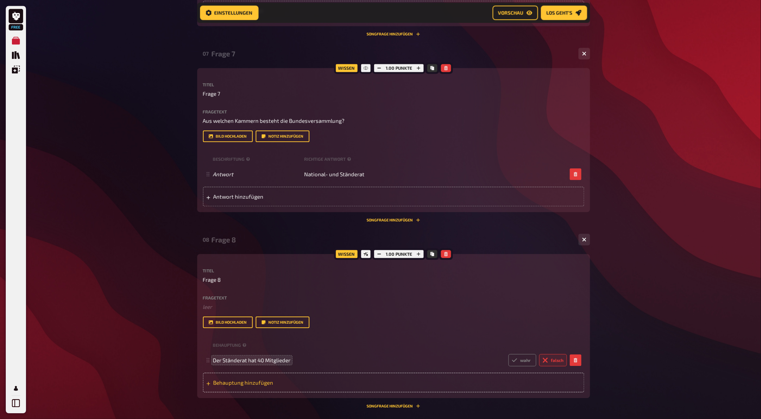
click at [328, 392] on div "Behauptung hinzufügen" at bounding box center [394, 383] width 382 height 20
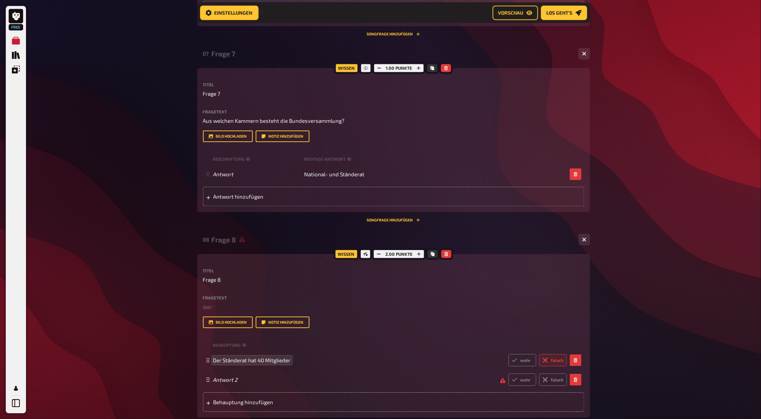
scroll to position [1611, 0]
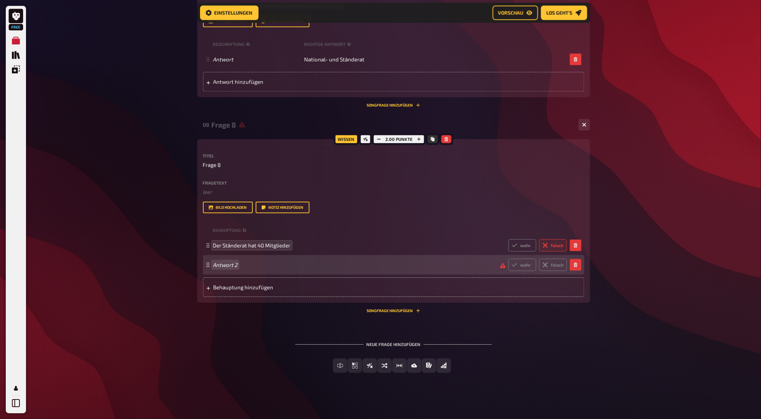
click at [286, 272] on div "Antwort 2 wahr falsch" at bounding box center [394, 265] width 382 height 20
click at [519, 263] on label "wahr" at bounding box center [523, 265] width 28 height 12
click at [509, 259] on input "wahr" at bounding box center [508, 258] width 0 height 0
radio input "true"
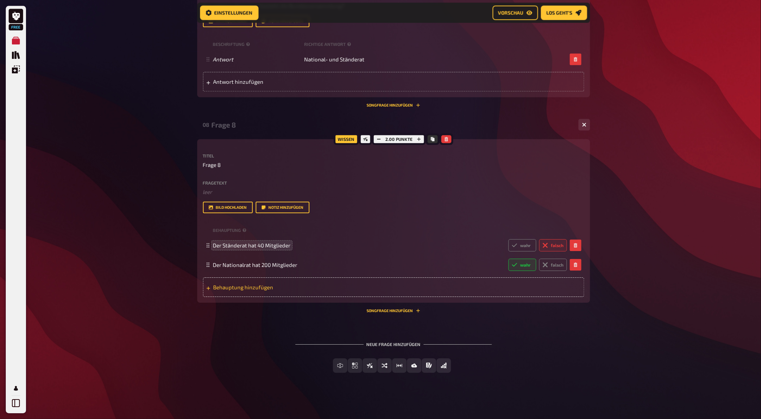
click at [389, 283] on div "Behauptung hinzufügen" at bounding box center [394, 287] width 382 height 20
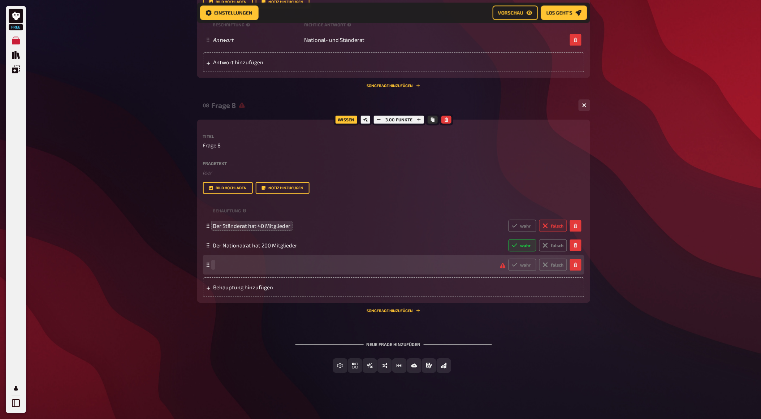
click at [373, 271] on div "wahr falsch" at bounding box center [390, 265] width 354 height 12
drag, startPoint x: 259, startPoint y: 282, endPoint x: 214, endPoint y: 285, distance: 44.9
click at [214, 268] on span "Der Bundesrat hat" at bounding box center [235, 265] width 45 height 7
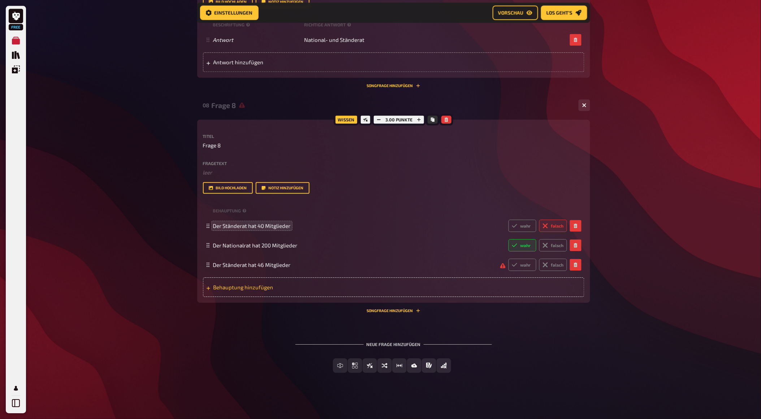
click at [277, 291] on span "Behauptung hinzufügen" at bounding box center [270, 287] width 112 height 7
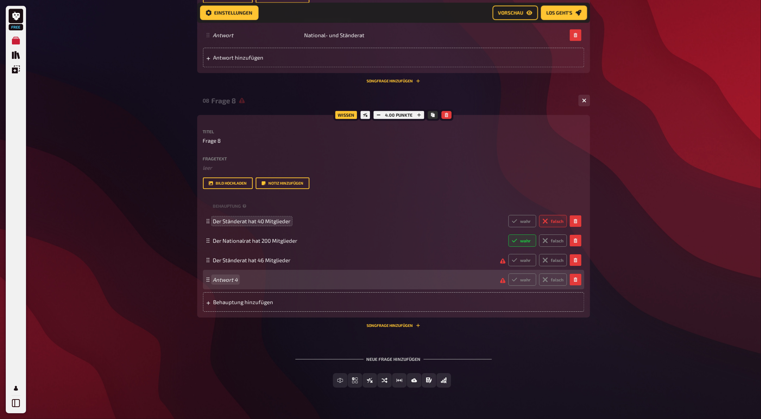
click at [276, 289] on div "Antwort 4 wahr falsch" at bounding box center [394, 280] width 382 height 20
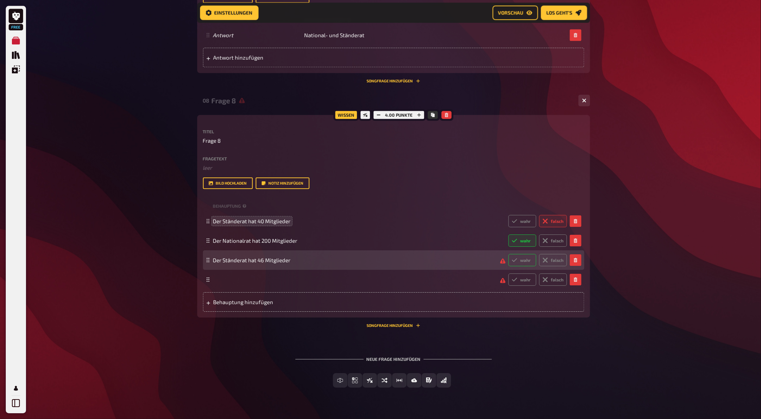
click at [518, 266] on label "wahr" at bounding box center [523, 260] width 28 height 12
click at [509, 254] on input "wahr" at bounding box center [508, 254] width 0 height 0
radio input "true"
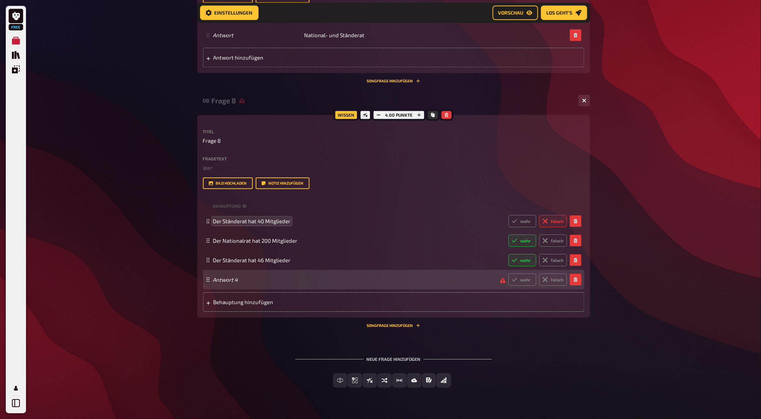
scroll to position [1651, 0]
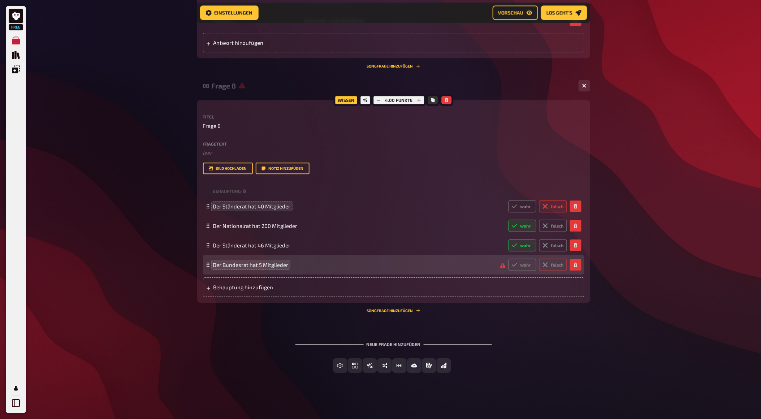
click at [546, 262] on icon at bounding box center [546, 265] width 6 height 6
click at [509, 259] on input "falsch" at bounding box center [508, 258] width 0 height 0
radio input "true"
